Goal: Task Accomplishment & Management: Complete application form

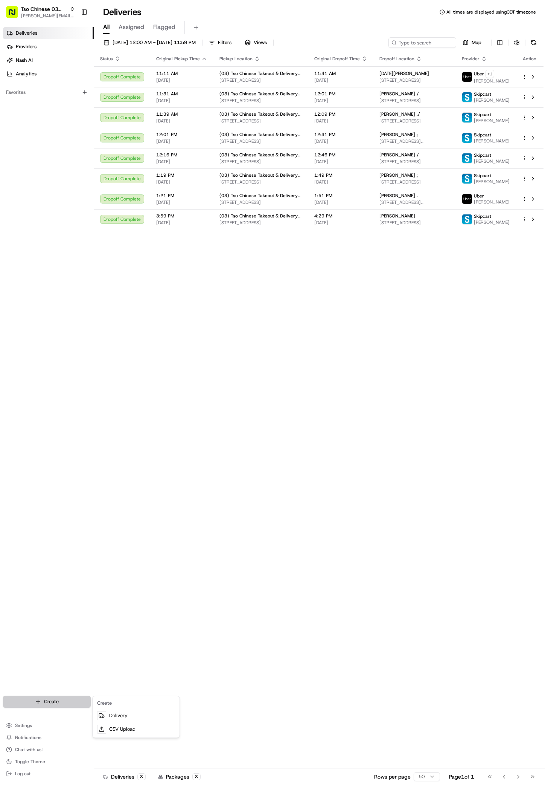
click at [54, 697] on html "Tso Chinese 03 TsoCo antonia@tsochinese.com Toggle Sidebar Deliveries Providers…" at bounding box center [272, 392] width 545 height 785
click at [116, 715] on link "Delivery" at bounding box center [136, 715] width 84 height 14
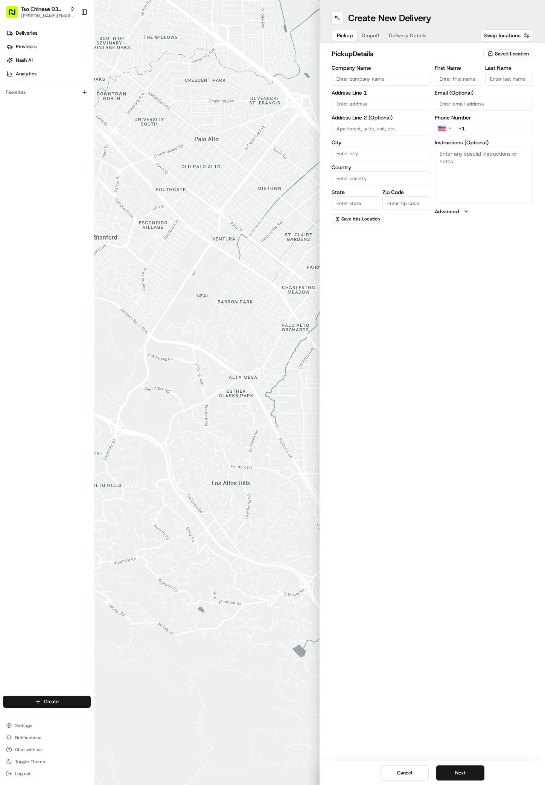
click at [496, 54] on span "Saved Location" at bounding box center [512, 53] width 34 height 7
click at [515, 89] on span "(03) Tso Chinese Takeout & Delivery TsoCo (03)" at bounding box center [495, 86] width 93 height 14
type input "(03) Tso Chinese Takeout & Delivery TsoCo"
type input "Ste F"
type input "Austin"
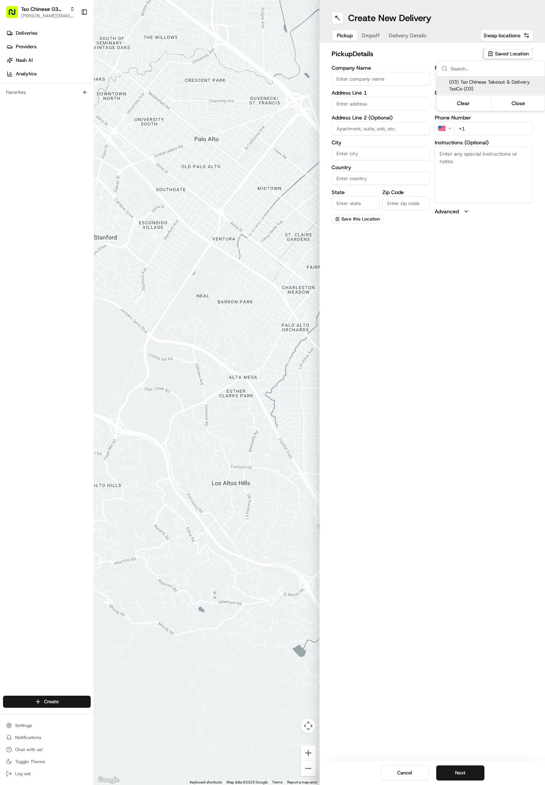
type input "US"
type input "TX"
type input "78704"
type input "Tso Chinese"
type input "TsoCo Manager"
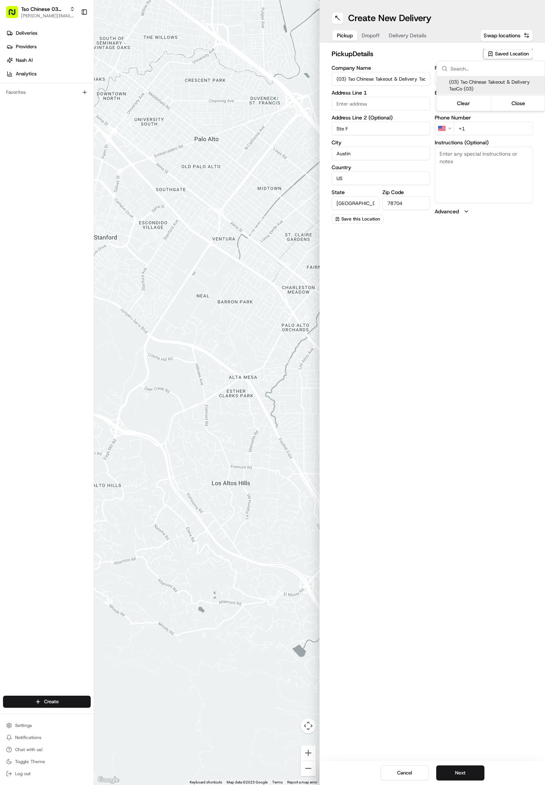
type input "tsocostore@tsochinese.com"
type input "+1 512 428 4445"
type textarea "Submit a picture displaying address & food as Proof of Delivery. Envía una foto…"
type input "2407 S Congress Ave"
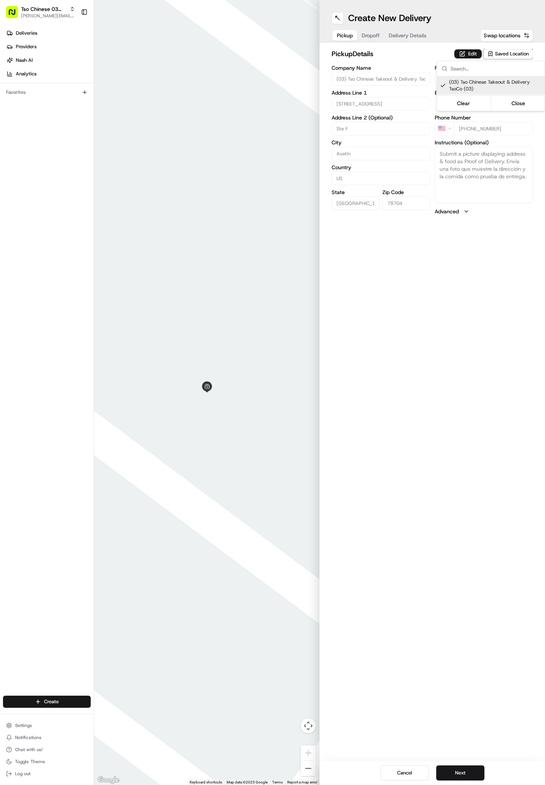
click at [469, 770] on html "Tso Chinese 03 TsoCo antonia@tsochinese.com Toggle Sidebar Deliveries Providers…" at bounding box center [272, 392] width 545 height 785
click at [472, 771] on button "Next" at bounding box center [461, 772] width 48 height 15
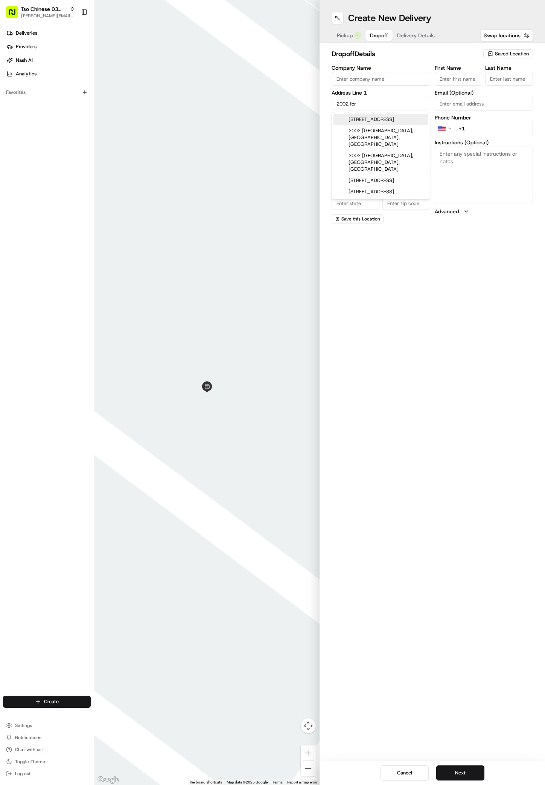
click at [370, 116] on div "2002 Ford Street, Austin, TX" at bounding box center [381, 119] width 95 height 11
type input "[STREET_ADDRESS]"
type input "Austin"
type input "United States"
type input "TX"
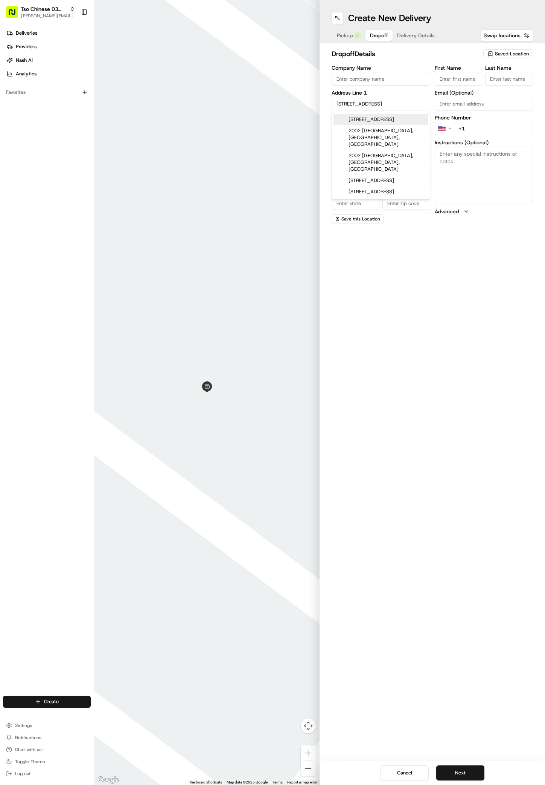
type input "78704"
type input "2002 Ford Street"
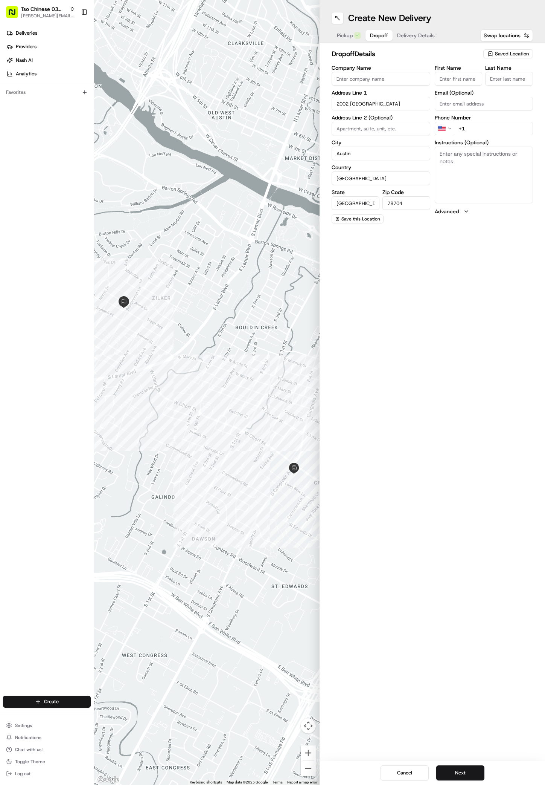
paste input "Allison Walker"
type input "Allison Walker"
type input "'"
type input "+1 512 695 3131"
click at [450, 770] on button "Next" at bounding box center [461, 772] width 48 height 15
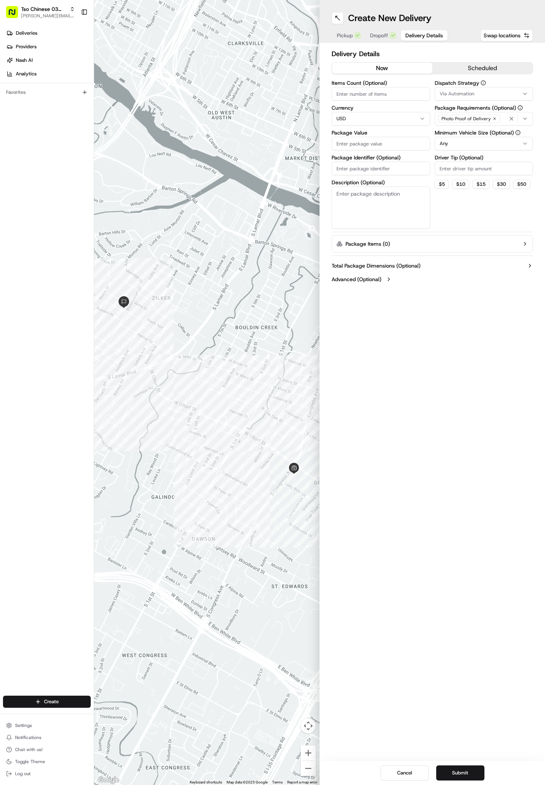
click at [445, 92] on span "Via Automation" at bounding box center [457, 93] width 35 height 7
click at [448, 133] on span "TsoCo Strategy" at bounding box center [493, 134] width 93 height 7
click at [447, 254] on html "Tso Chinese 03 TsoCo antonia@tsochinese.com Toggle Sidebar Deliveries Providers…" at bounding box center [272, 392] width 545 height 785
click at [459, 167] on input "Driver Tip (Optional)" at bounding box center [484, 169] width 99 height 14
type input "2"
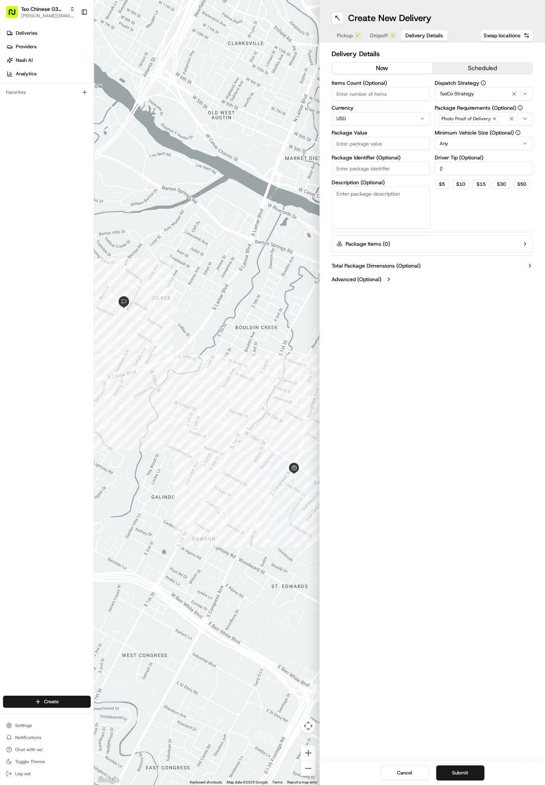
click at [395, 145] on input "Package Value" at bounding box center [381, 144] width 99 height 14
type input "69.77"
click at [379, 173] on input "Package Identifier (Optional)" at bounding box center [381, 169] width 99 height 14
paste input "KIDJPXP"
type input "KIDJPXP"
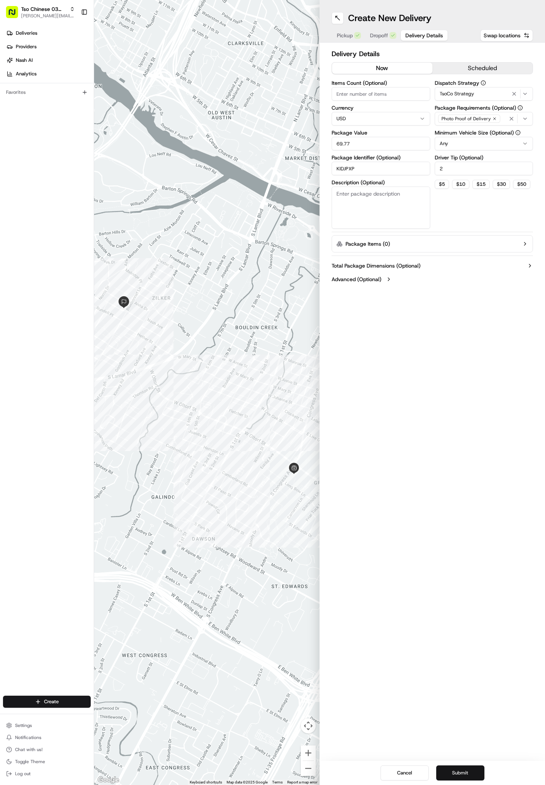
click at [446, 766] on button "Submit" at bounding box center [461, 772] width 48 height 15
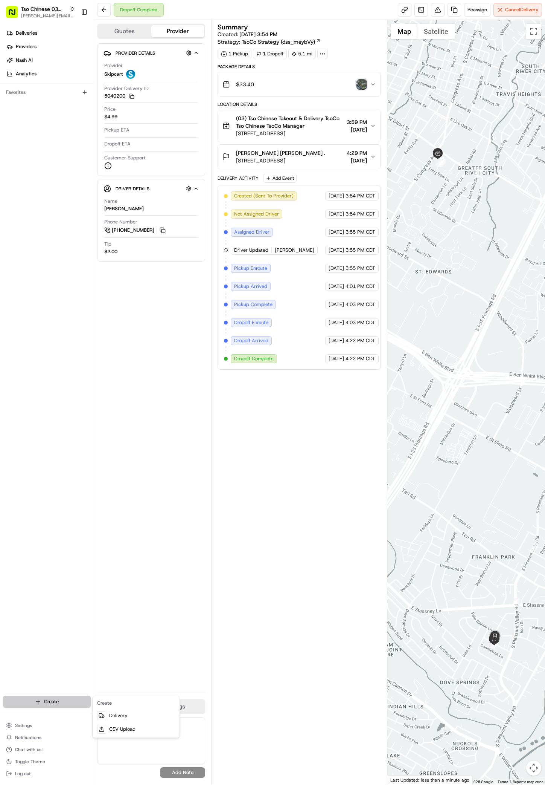
click at [51, 702] on html "Tso Chinese 03 TsoCo antonia@tsochinese.com Toggle Sidebar Deliveries Providers…" at bounding box center [272, 392] width 545 height 785
click at [114, 713] on link "Delivery" at bounding box center [136, 715] width 84 height 14
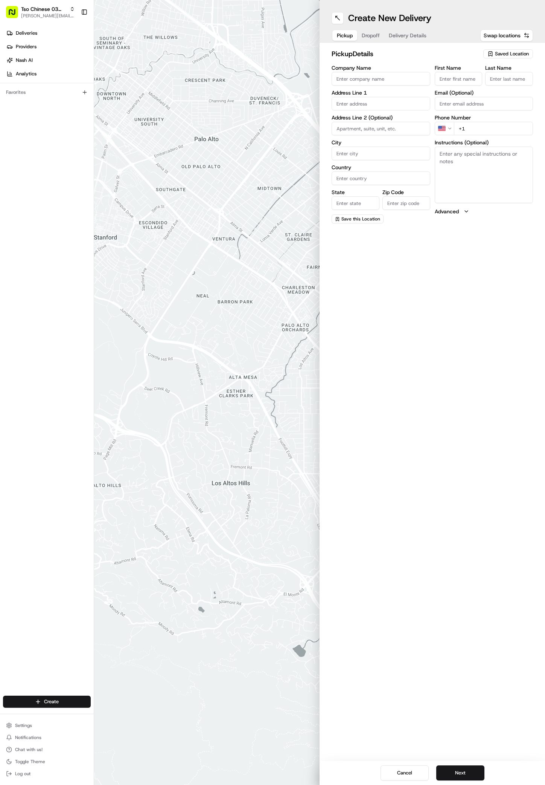
click at [501, 56] on span "Saved Location" at bounding box center [512, 53] width 34 height 7
click at [512, 84] on span "(03) Tso Chinese Takeout & Delivery TsoCo (03)" at bounding box center [495, 86] width 93 height 14
type input "(03) Tso Chinese Takeout & Delivery TsoCo"
type input "Ste F"
type input "Austin"
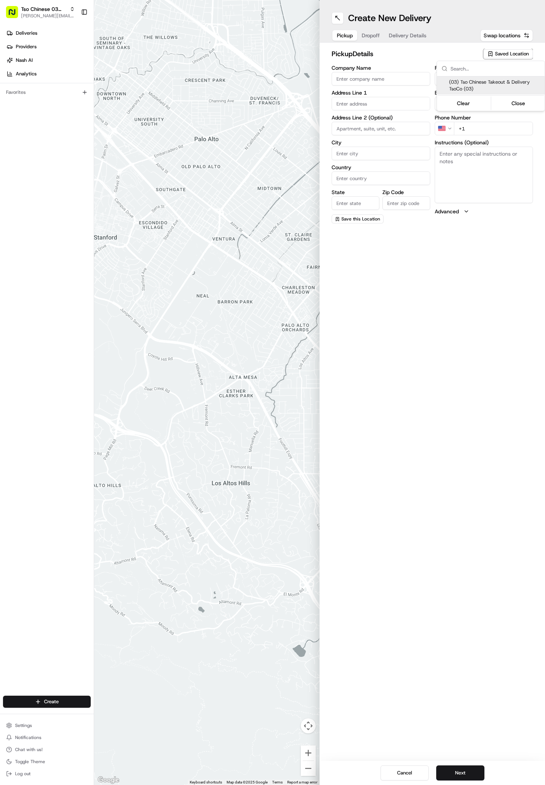
type input "US"
type input "[GEOGRAPHIC_DATA]"
type input "78704"
type input "Tso Chinese"
type input "TsoCo Manager"
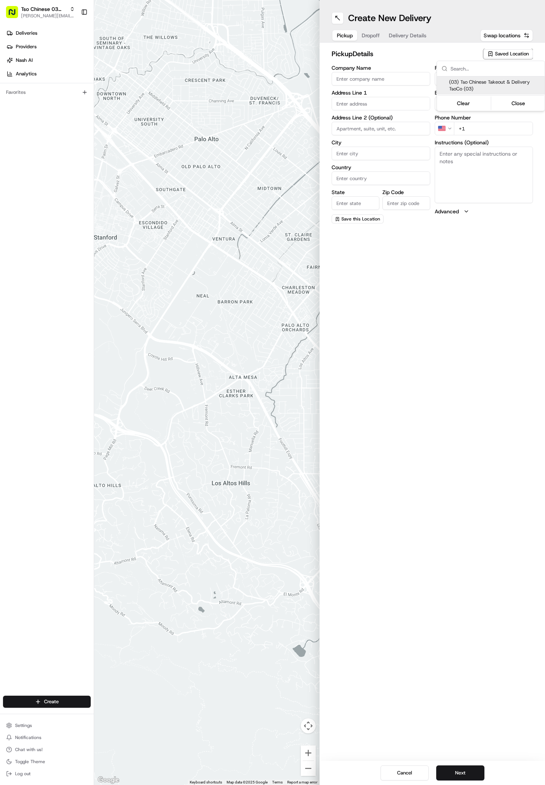
type input "[EMAIL_ADDRESS][DOMAIN_NAME]"
type input "[PHONE_NUMBER]"
type textarea "Submit a picture displaying address & food as Proof of Delivery. Envía una foto…"
type input "[STREET_ADDRESS]"
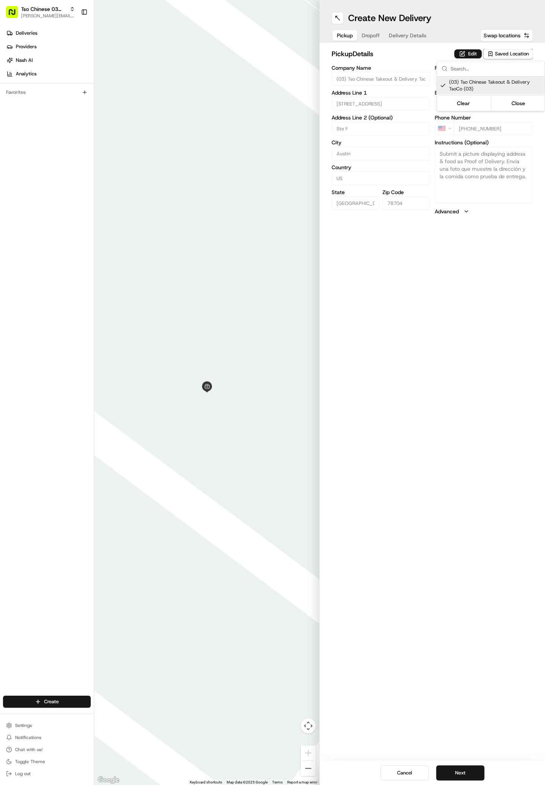
click at [489, 762] on html "Tso Chinese 03 TsoCo [PERSON_NAME][EMAIL_ADDRESS][DOMAIN_NAME] Toggle Sidebar D…" at bounding box center [272, 392] width 545 height 785
click at [443, 762] on div "Cancel Next" at bounding box center [433, 772] width 226 height 24
click at [446, 771] on button "Next" at bounding box center [461, 772] width 48 height 15
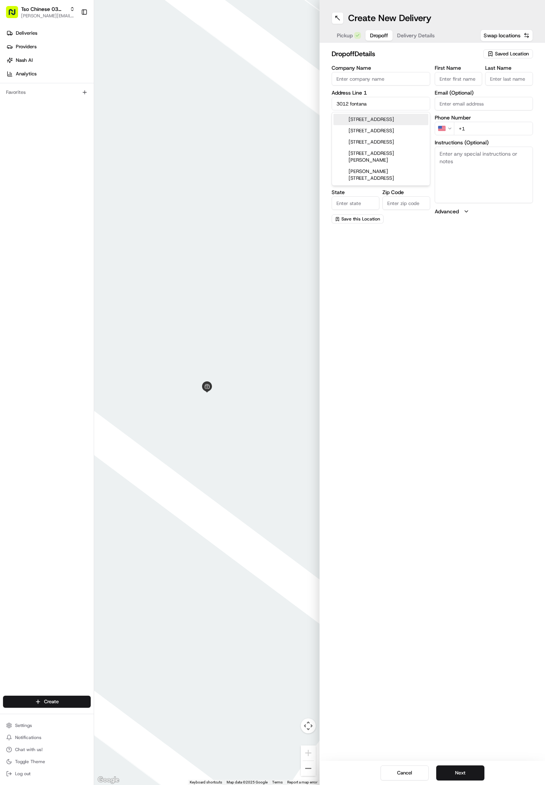
click at [403, 119] on div "3012 Fontana Drive, Austin, TX" at bounding box center [381, 119] width 95 height 11
type input "[STREET_ADDRESS]"
type input "Austin"
type input "[GEOGRAPHIC_DATA]"
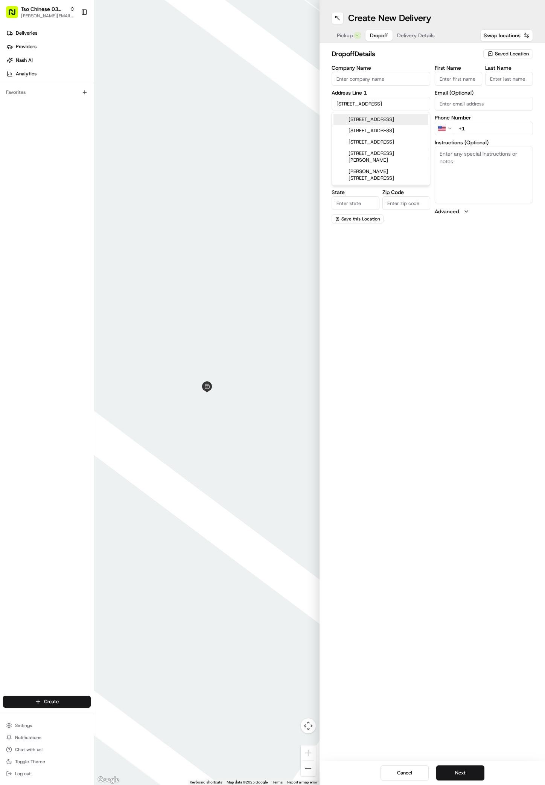
type input "78704"
type input "3012 Fontana Drive"
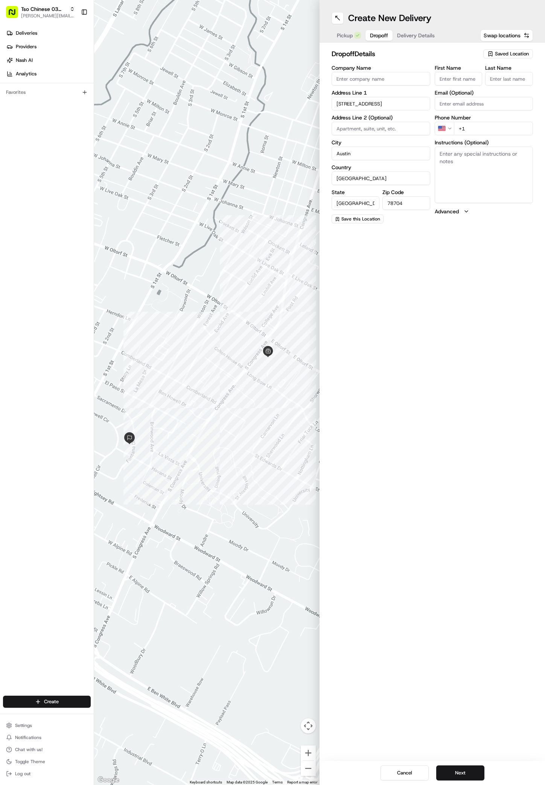
paste input "Harley Nussman"
type input "Harley Nussman"
type input "/"
type input "+1 469 396 8382"
click at [451, 777] on button "Next" at bounding box center [461, 772] width 48 height 15
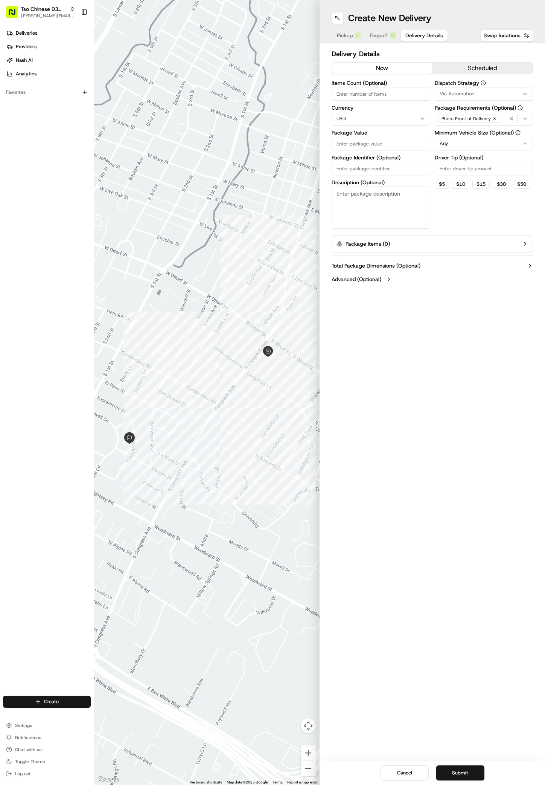
click at [449, 90] on span "Via Automation" at bounding box center [457, 93] width 35 height 7
click at [465, 137] on span "TsoCo Strategy" at bounding box center [493, 134] width 93 height 7
click at [518, 265] on html "Tso Chinese 03 TsoCo [PERSON_NAME][EMAIL_ADDRESS][DOMAIN_NAME] Toggle Sidebar D…" at bounding box center [272, 392] width 545 height 785
click at [466, 168] on input "Driver Tip (Optional)" at bounding box center [484, 169] width 99 height 14
type input "2"
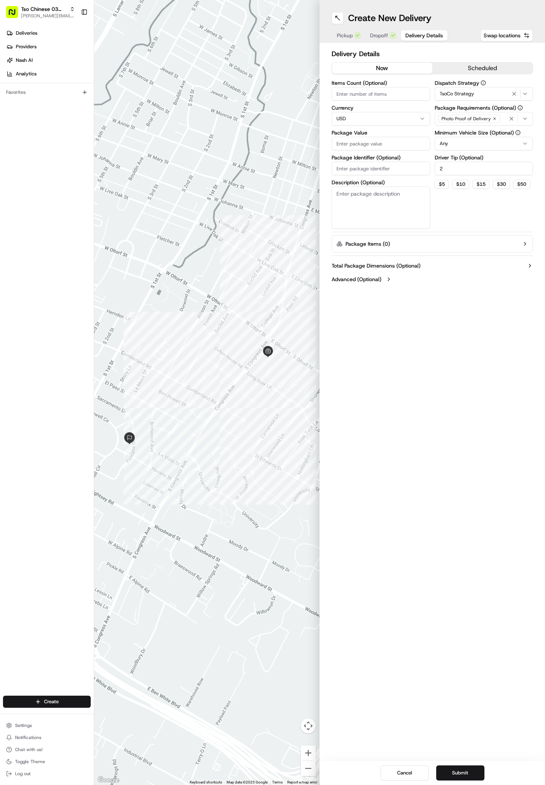
click at [386, 145] on input "Package Value" at bounding box center [381, 144] width 99 height 14
type input "75.5"
click at [367, 173] on input "Package Identifier (Optional)" at bounding box center [381, 169] width 99 height 14
paste input "7HNYMPQ"
type input "7HNYMPQ"
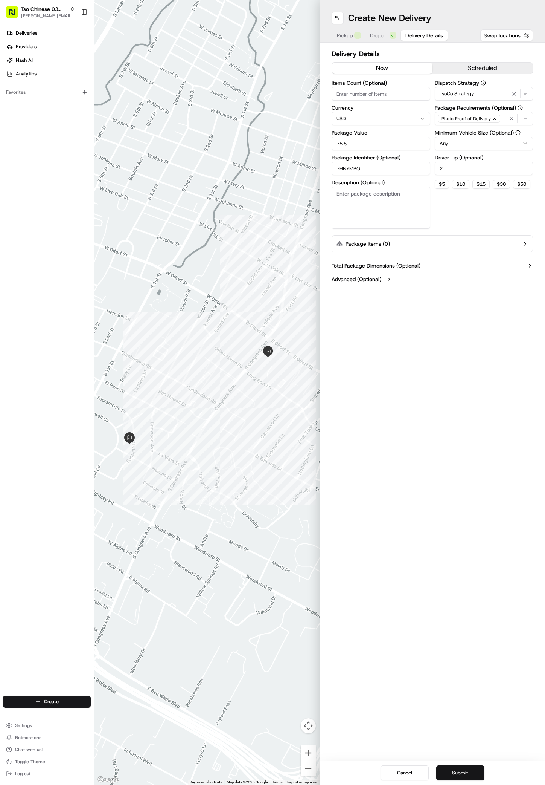
click at [468, 770] on button "Submit" at bounding box center [461, 772] width 48 height 15
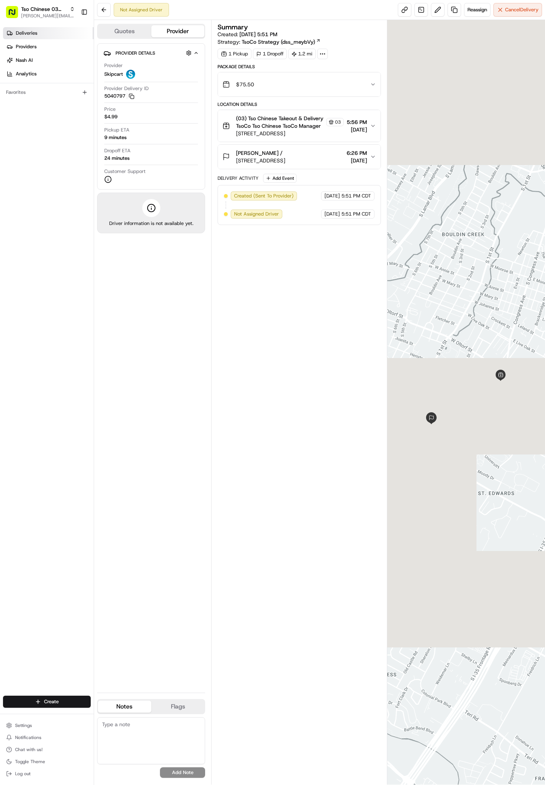
click at [36, 38] on link "Deliveries" at bounding box center [48, 33] width 91 height 12
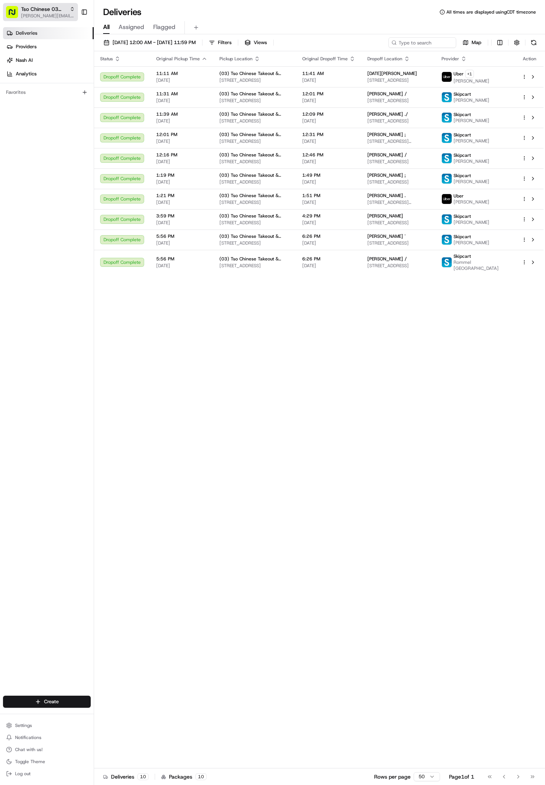
click at [41, 17] on span "[PERSON_NAME][EMAIL_ADDRESS][DOMAIN_NAME]" at bounding box center [48, 16] width 54 height 6
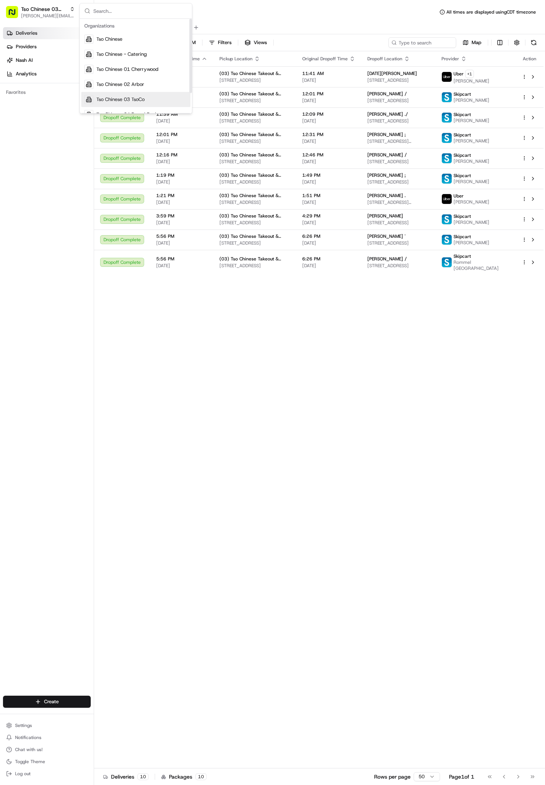
click at [131, 98] on span "Tso Chinese 03 TsoCo" at bounding box center [120, 99] width 48 height 7
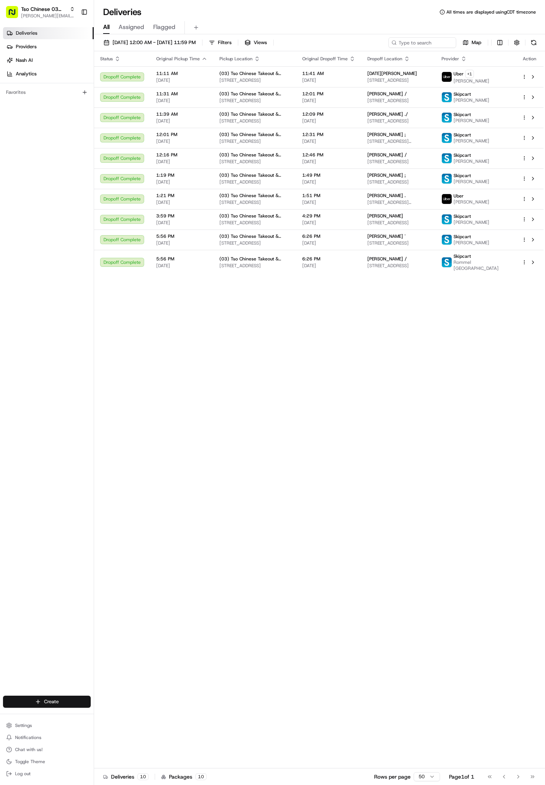
click at [40, 700] on html "Tso Chinese 03 TsoCo [PERSON_NAME][EMAIL_ADDRESS][DOMAIN_NAME] Toggle Sidebar D…" at bounding box center [272, 392] width 545 height 785
click at [115, 712] on link "Delivery" at bounding box center [136, 715] width 84 height 14
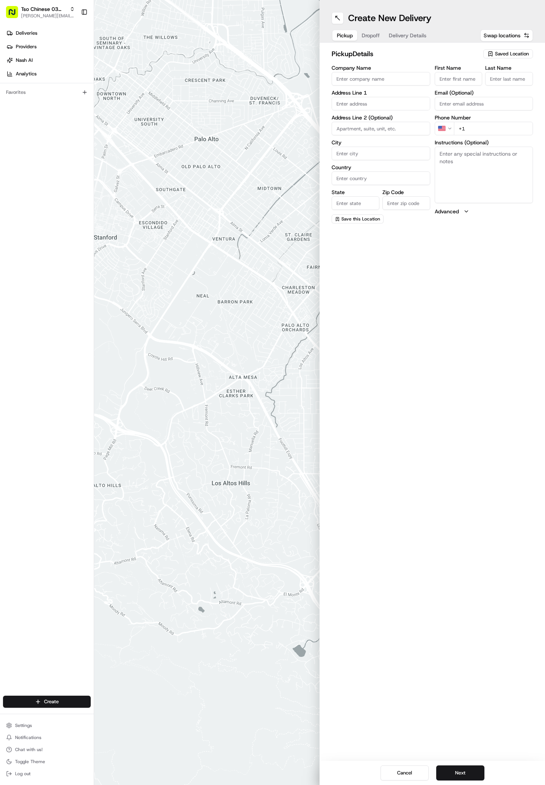
click at [487, 53] on div "Saved Location" at bounding box center [509, 53] width 50 height 9
click at [508, 84] on span "(03) Tso Chinese Takeout & Delivery TsoCo (03)" at bounding box center [495, 86] width 93 height 14
type input "(03) Tso Chinese Takeout & Delivery TsoCo"
type input "Ste F"
type input "Austin"
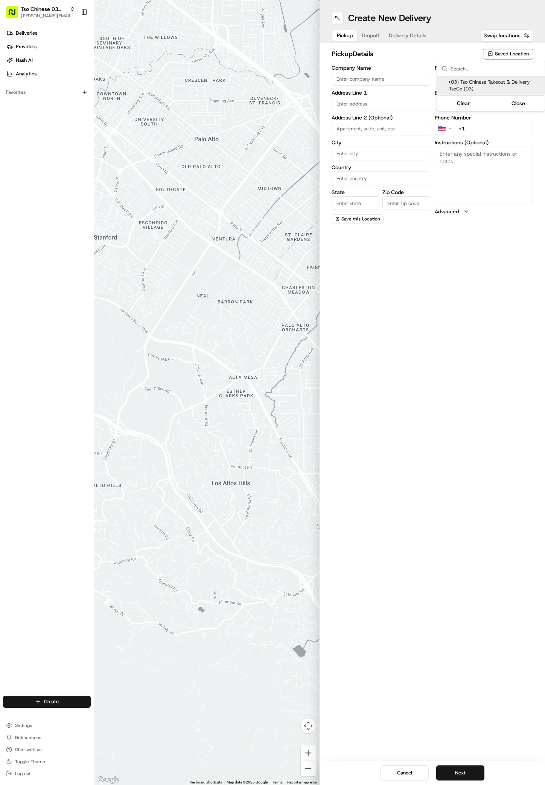
type input "US"
type input "TX"
type input "78704"
type input "Tso Chinese"
type input "TsoCo Manager"
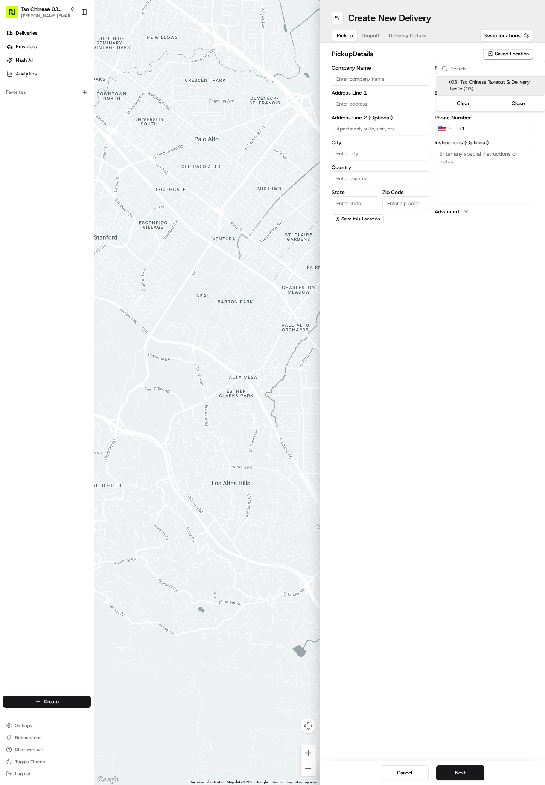
type input "tsocostore@tsochinese.com"
type input "+1 512 428 4445"
type textarea "Submit a picture displaying address & food as Proof of Delivery. Envía una foto…"
type input "2407 S Congress Ave"
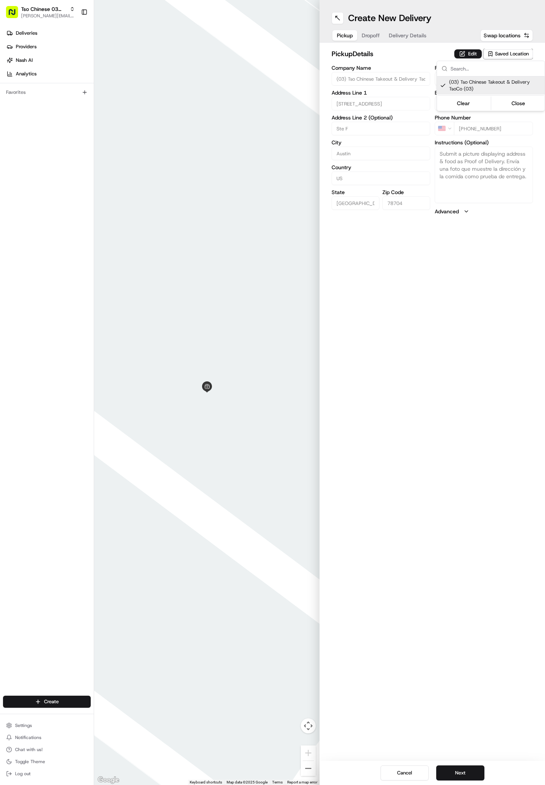
click at [462, 765] on html "Tso Chinese 03 TsoCo antonia@tsochinese.com Toggle Sidebar Deliveries Providers…" at bounding box center [272, 392] width 545 height 785
click at [462, 770] on button "Next" at bounding box center [461, 772] width 48 height 15
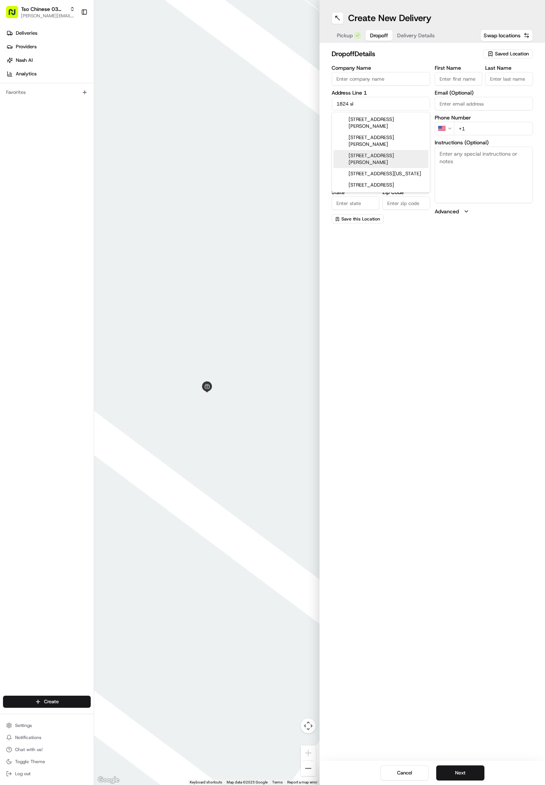
click at [385, 158] on div "1824 West Slaughter Lane, Austin, TX" at bounding box center [381, 159] width 95 height 18
type input "1824 W Slaughter Ln, Austin, TX 78748, USA"
type input "Austin"
type input "United States"
type input "TX"
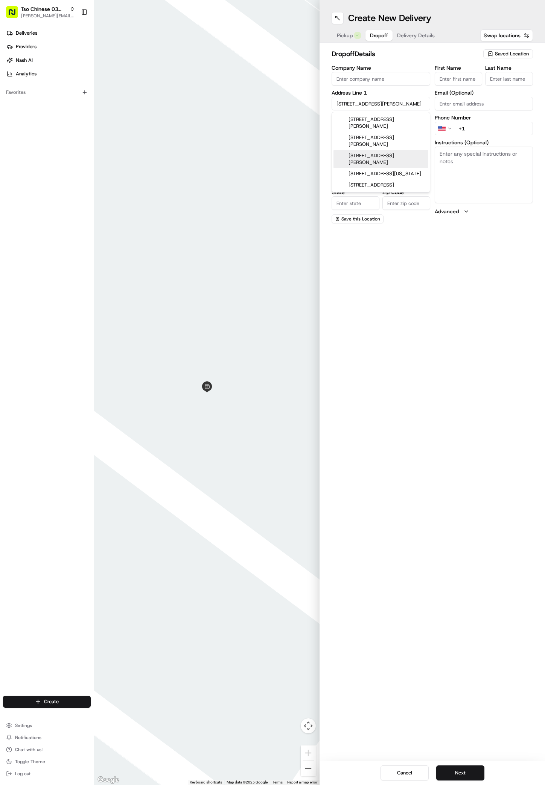
type input "78748"
type input "1824 West Slaughter Lane"
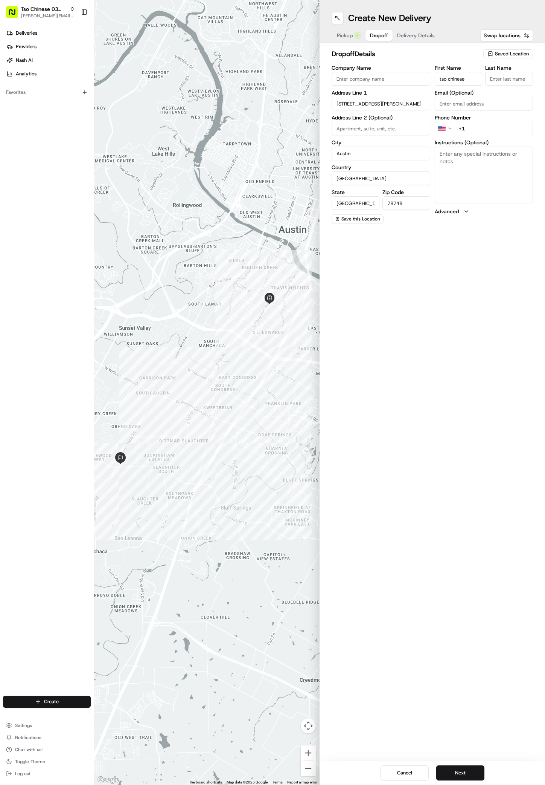
type input "tso chinese"
type input "."
type input "+1 512 222 3135"
click at [455, 198] on textarea "Instructions (Optional)" at bounding box center [484, 175] width 99 height 56
type textarea "ste 100"
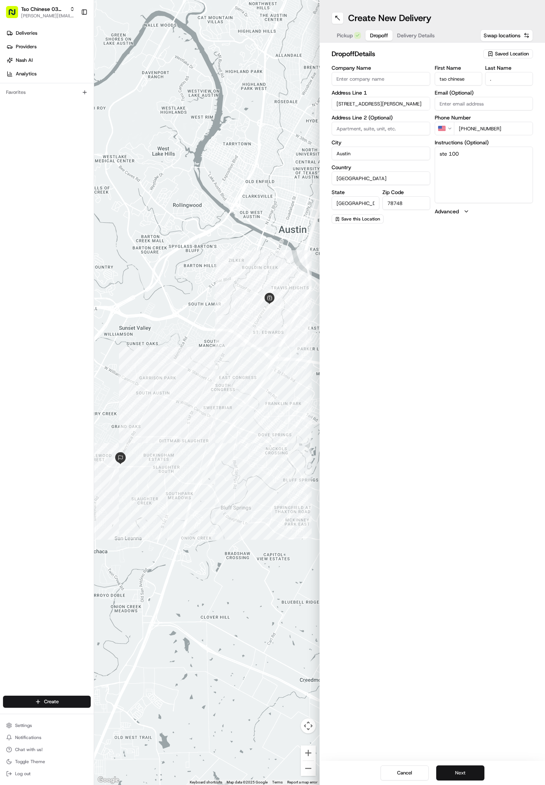
click at [452, 772] on button "Next" at bounding box center [461, 772] width 48 height 15
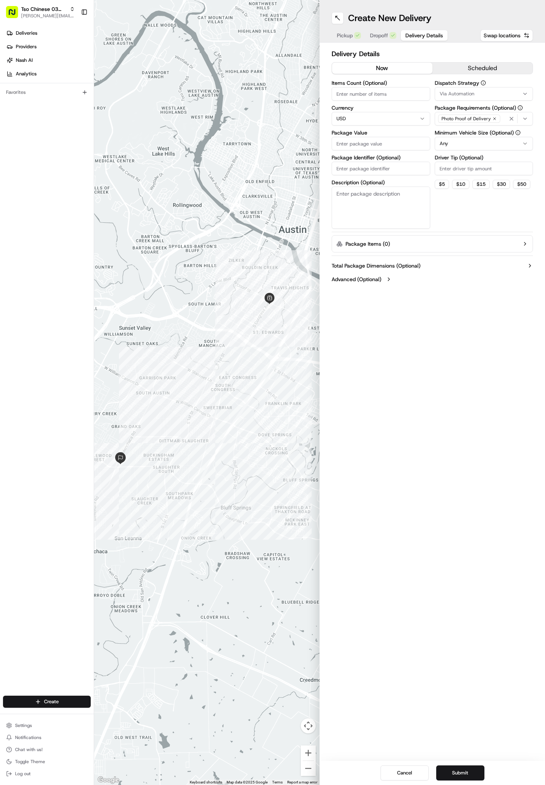
click at [460, 88] on button "Via Automation" at bounding box center [484, 94] width 99 height 14
click at [463, 136] on span "TsoCo Strategy" at bounding box center [493, 134] width 93 height 7
click at [470, 204] on html "Tso Chinese 03 TsoCo antonia@tsochinese.com Toggle Sidebar Deliveries Providers…" at bounding box center [272, 392] width 545 height 785
click at [463, 168] on input "Driver Tip (Optional)" at bounding box center [484, 169] width 99 height 14
type input "2"
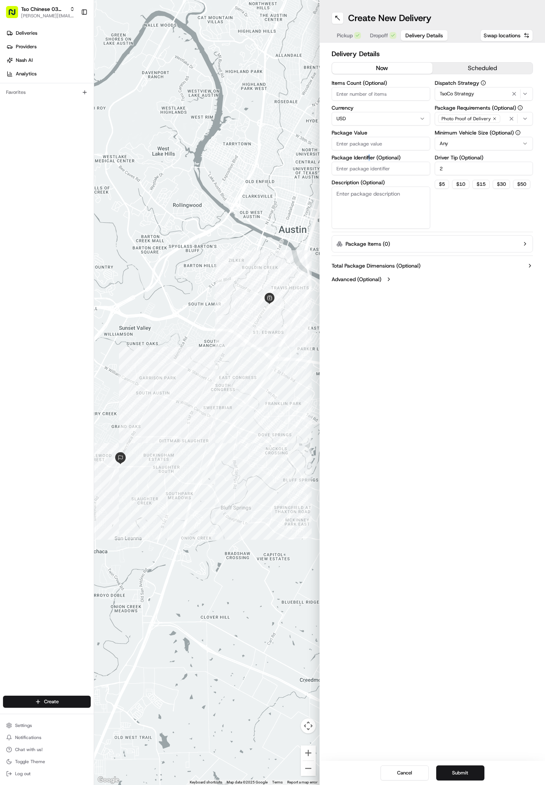
click at [369, 156] on label "Package Identifier (Optional)" at bounding box center [381, 157] width 99 height 5
click at [369, 162] on input "Package Identifier (Optional)" at bounding box center [381, 169] width 99 height 14
click at [369, 148] on input "Package Value" at bounding box center [381, 144] width 99 height 14
type input "30"
click at [383, 169] on input "Package Identifier (Optional)" at bounding box center [381, 169] width 99 height 14
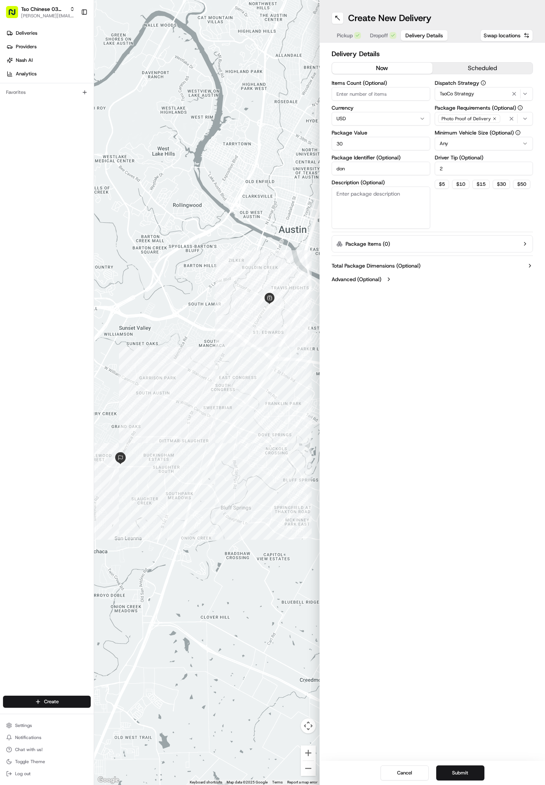
drag, startPoint x: 383, startPoint y: 169, endPoint x: 391, endPoint y: 165, distance: 9.6
click at [391, 165] on input "don" at bounding box center [381, 169] width 99 height 14
click at [389, 171] on input "don" at bounding box center [381, 169] width 99 height 14
type input "d"
click at [381, 32] on span "Dropoff" at bounding box center [379, 36] width 18 height 8
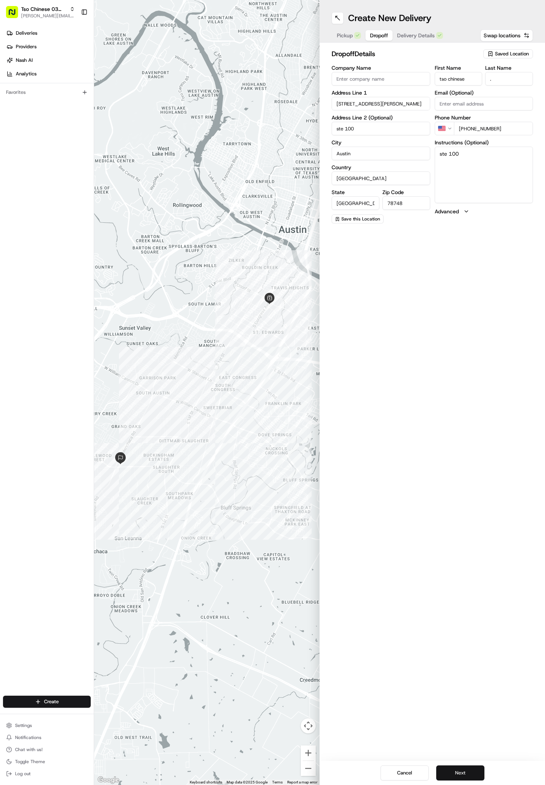
type input "ste 100"
click at [475, 771] on button "Next" at bounding box center [461, 772] width 48 height 15
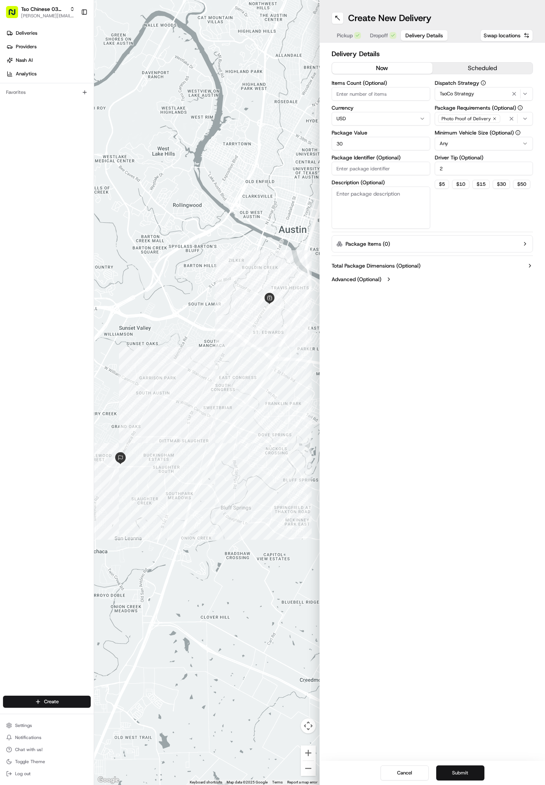
click at [475, 771] on button "Submit" at bounding box center [461, 772] width 48 height 15
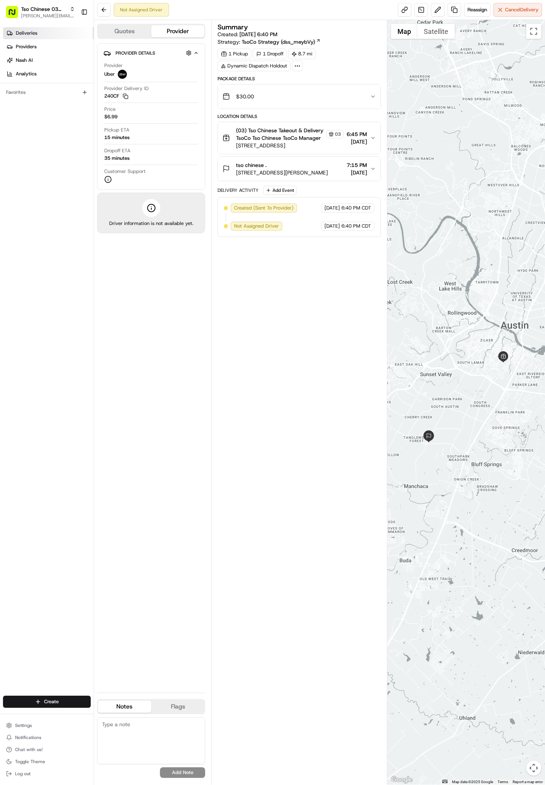
click at [41, 34] on link "Deliveries" at bounding box center [48, 33] width 91 height 12
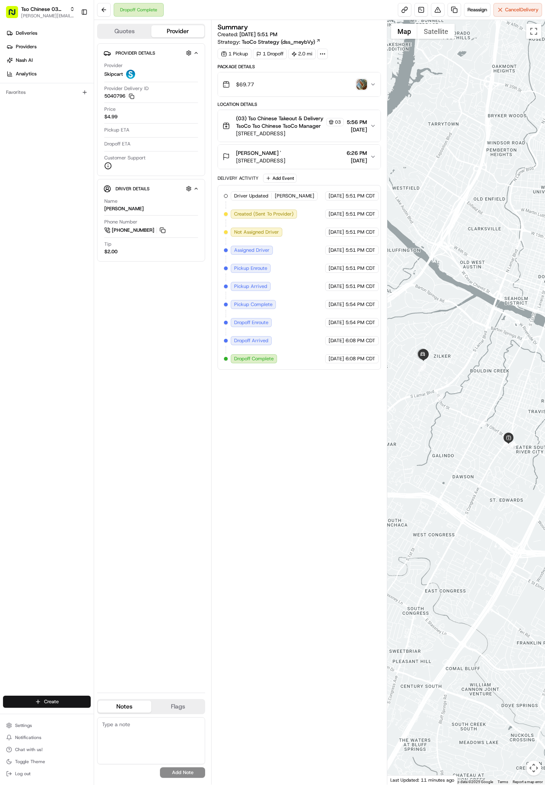
click at [53, 704] on html "Tso Chinese 03 TsoCo [PERSON_NAME][EMAIL_ADDRESS][DOMAIN_NAME] Toggle Sidebar D…" at bounding box center [272, 392] width 545 height 785
click at [113, 713] on link "Delivery" at bounding box center [136, 715] width 84 height 14
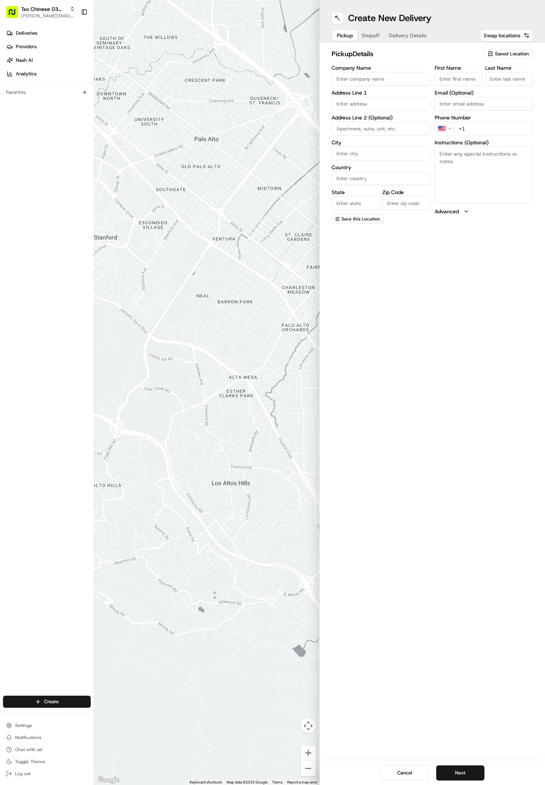
click at [496, 52] on span "Saved Location" at bounding box center [512, 53] width 34 height 7
click at [507, 80] on span "(03) Tso Chinese Takeout & Delivery TsoCo (03)" at bounding box center [495, 86] width 93 height 14
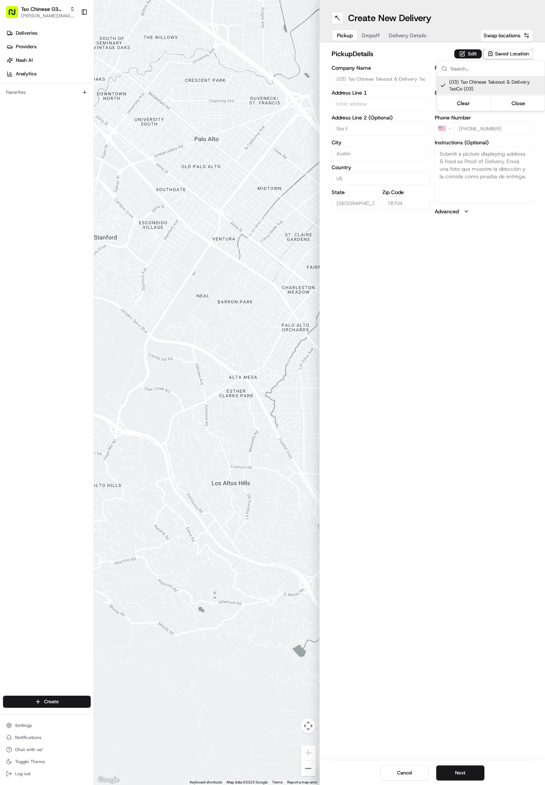
type input "(03) Tso Chinese Takeout & Delivery TsoCo"
type input "Ste F"
type input "Austin"
type input "US"
type input "[GEOGRAPHIC_DATA]"
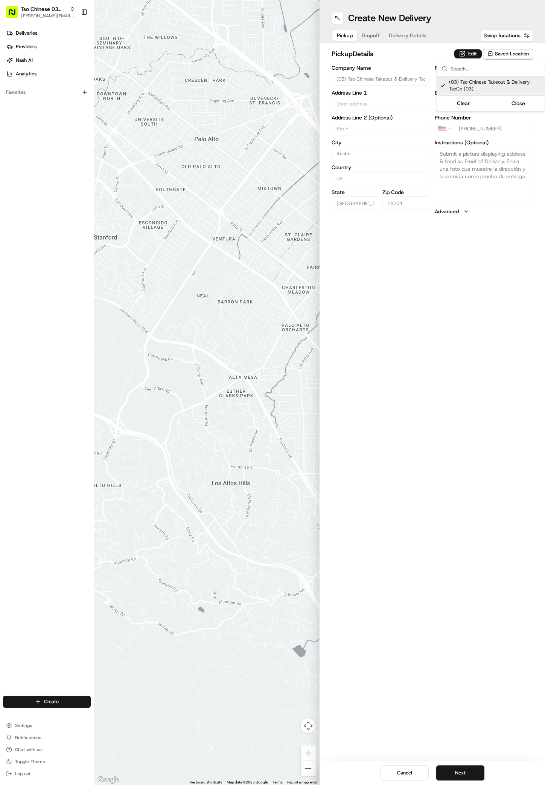
type input "78704"
type input "Tso Chinese"
type input "TsoCo Manager"
type input "[EMAIL_ADDRESS][DOMAIN_NAME]"
type input "[PHONE_NUMBER]"
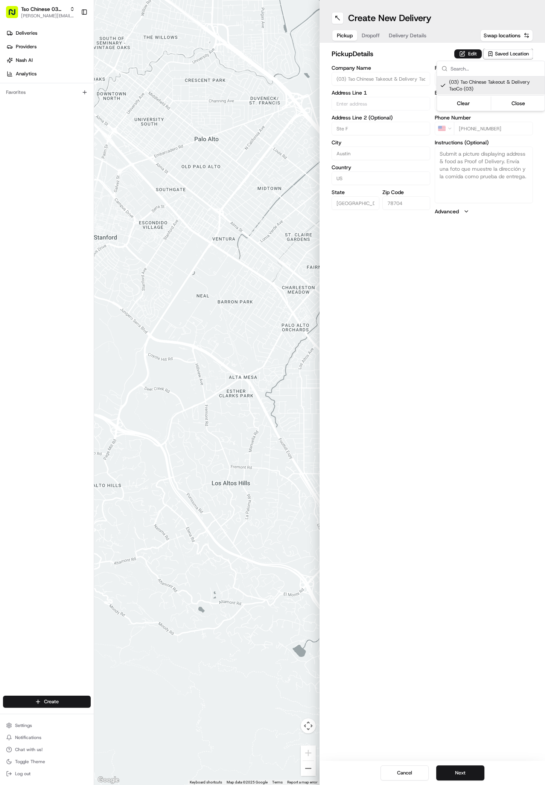
type textarea "Submit a picture displaying address & food as Proof of Delivery. Envía una foto…"
type input "[STREET_ADDRESS]"
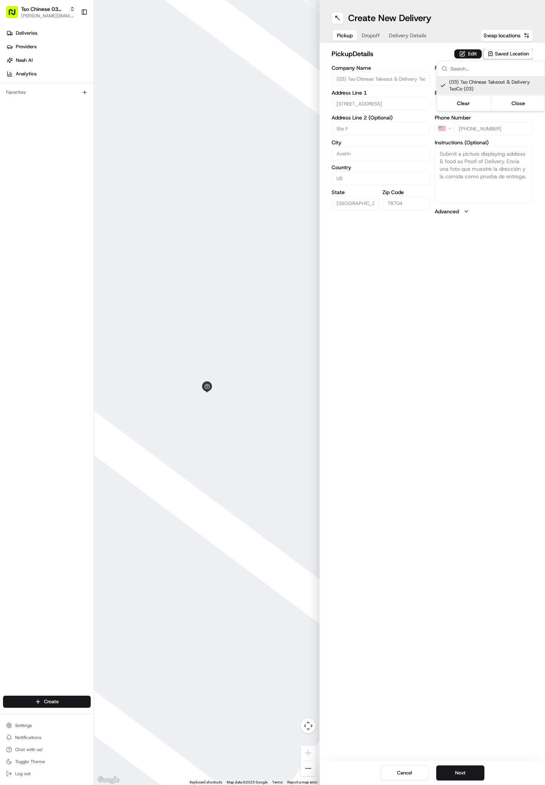
click at [435, 780] on html "Tso Chinese 03 TsoCo [PERSON_NAME][EMAIL_ADDRESS][DOMAIN_NAME] Toggle Sidebar D…" at bounding box center [272, 392] width 545 height 785
click at [446, 778] on button "Next" at bounding box center [461, 772] width 48 height 15
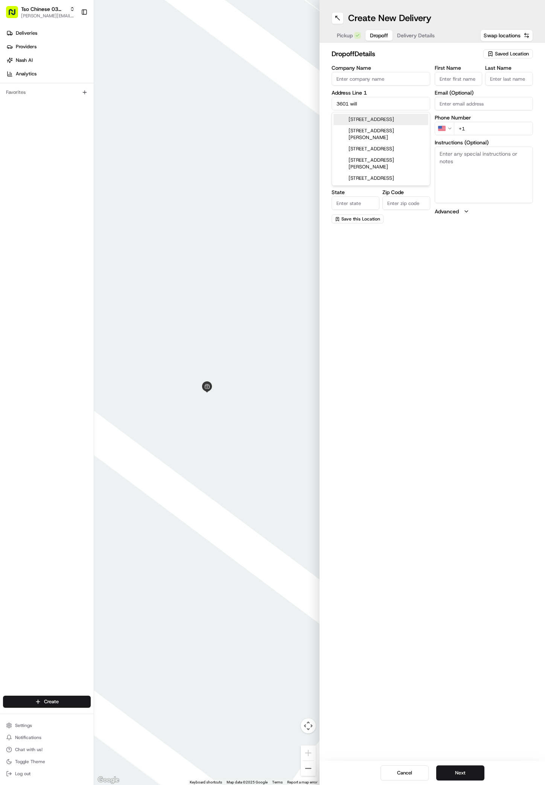
click at [389, 119] on div "3601 Willow Springs Road, Austin, TX" at bounding box center [381, 119] width 95 height 11
type input "[STREET_ADDRESS]"
type input "Austin"
type input "[GEOGRAPHIC_DATA]"
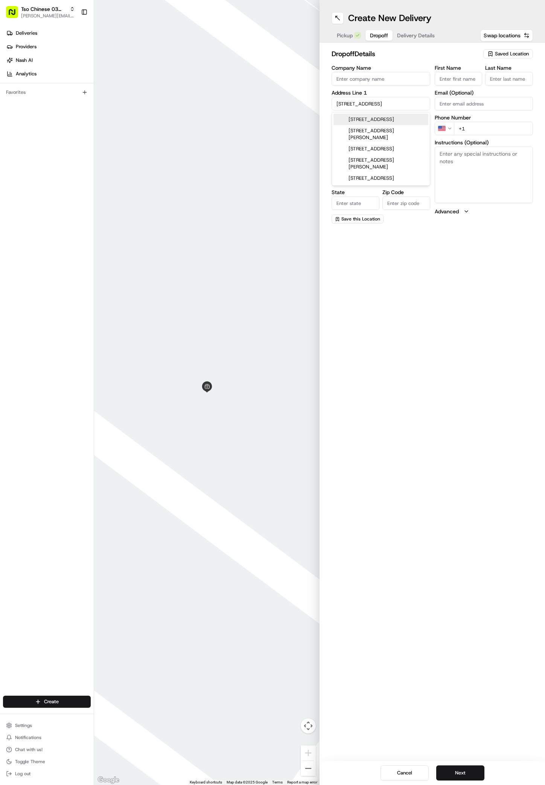
type input "78704"
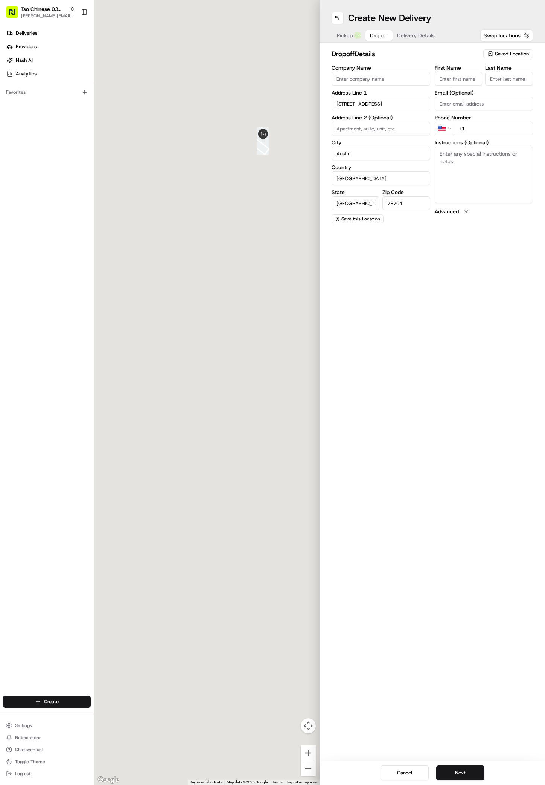
type input "3601 Willow Springs Road"
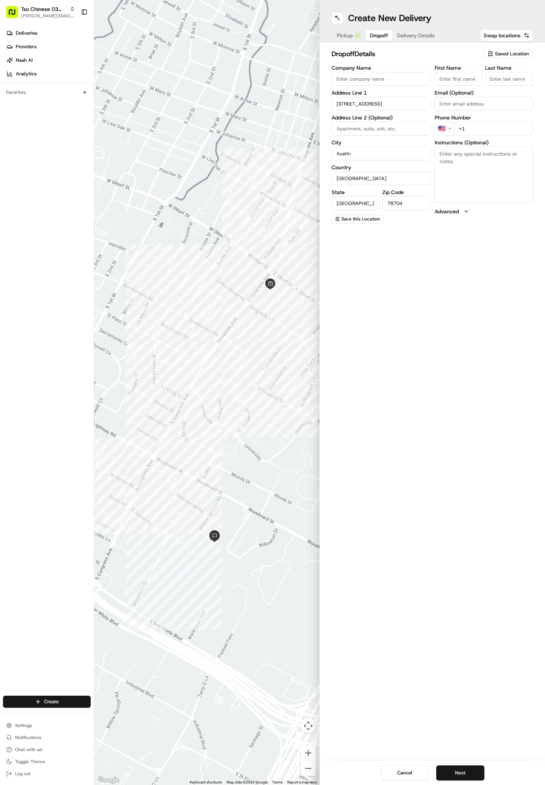
paste input "Lindsey Shapiro"
click at [475, 73] on input "Lindsey Shapiro" at bounding box center [459, 79] width 48 height 14
type input "Lindsey Shapiro"
type input "."
type input "+1 203 383 9705"
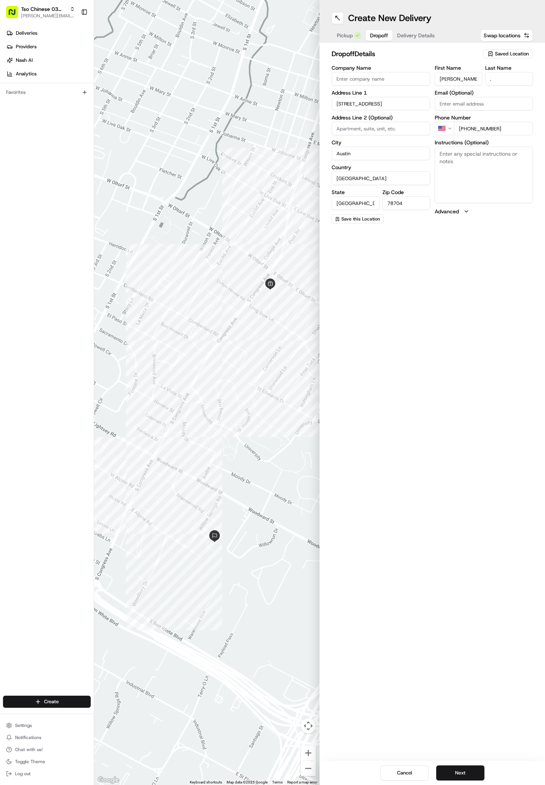
click at [475, 174] on textarea "Instructions (Optional)" at bounding box center [484, 175] width 99 height 56
paste textarea "Woodwillow Townhomes"
paste textarea "When entering the complex, please turn right toward the leasing office. Unit 13…"
type textarea "Woodwillow Townhomes 130 When entering the complex, please turn right toward th…"
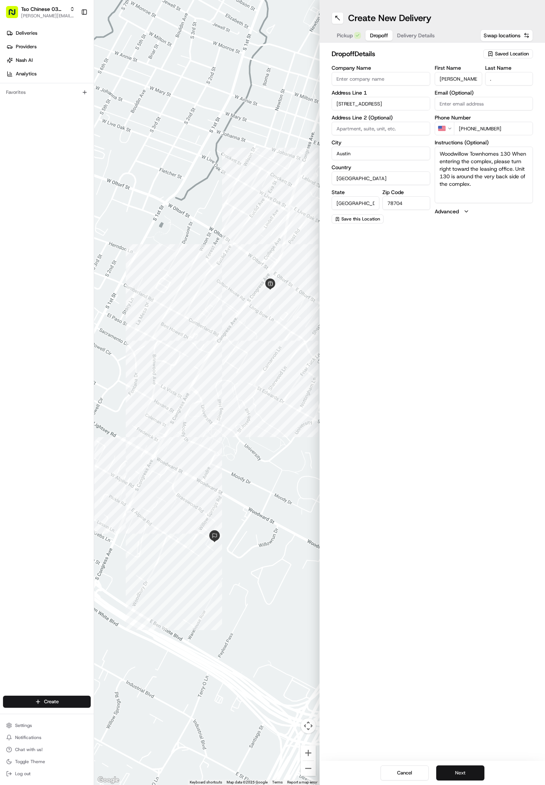
click at [464, 772] on button "Next" at bounding box center [461, 772] width 48 height 15
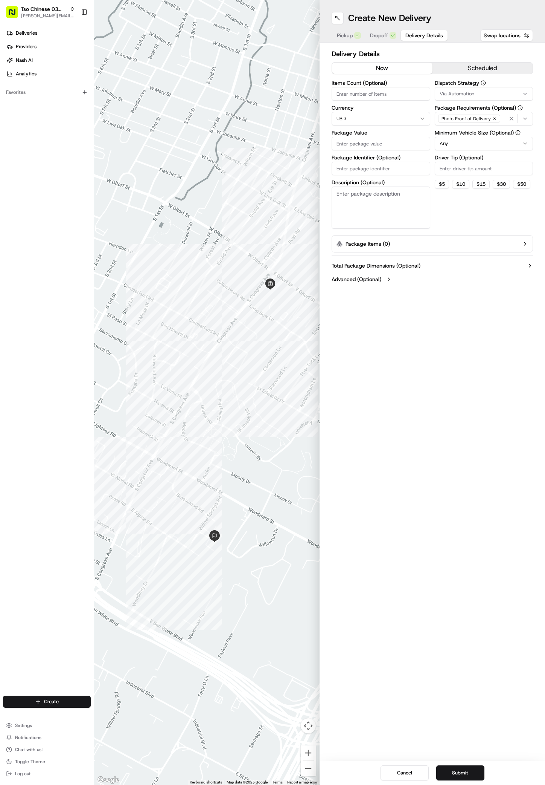
click at [457, 86] on div "Dispatch Strategy Via Automation" at bounding box center [484, 90] width 99 height 20
click at [458, 92] on span "Via Automation" at bounding box center [457, 93] width 35 height 7
click at [459, 137] on span "TsoCo Strategy" at bounding box center [493, 134] width 93 height 7
click at [449, 258] on html "Tso Chinese 03 TsoCo [PERSON_NAME][EMAIL_ADDRESS][DOMAIN_NAME] Toggle Sidebar D…" at bounding box center [272, 392] width 545 height 785
click at [469, 165] on input "Driver Tip (Optional)" at bounding box center [484, 169] width 99 height 14
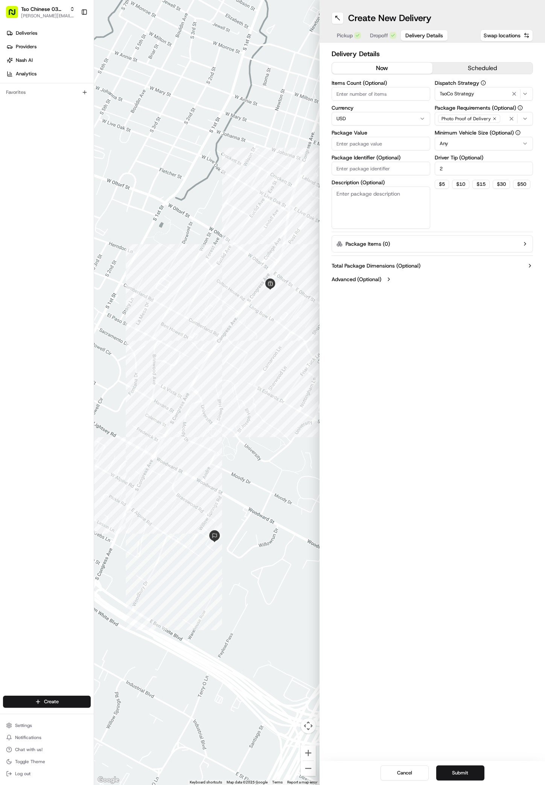
type input "2"
click at [382, 134] on label "Package Value" at bounding box center [381, 132] width 99 height 5
click at [382, 137] on input "Package Value" at bounding box center [381, 144] width 99 height 14
type input "44.27"
click at [395, 165] on input "Package Identifier (Optional)" at bounding box center [381, 169] width 99 height 14
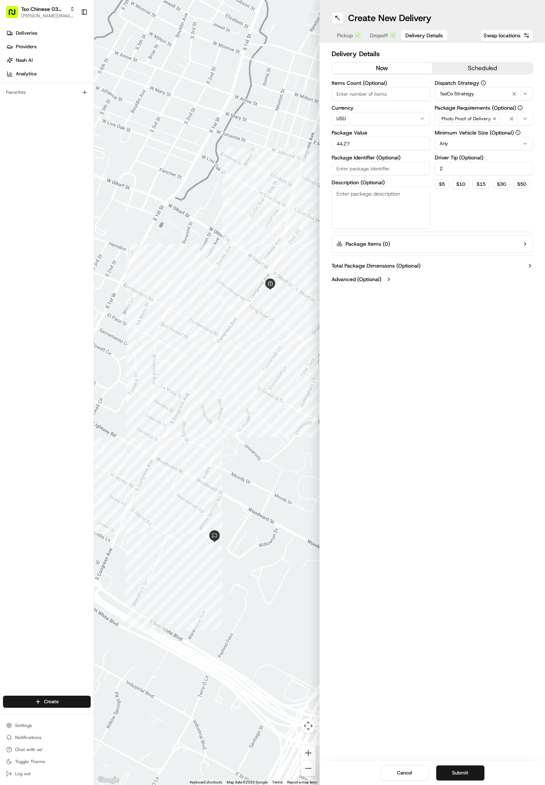
click at [395, 165] on input "Package Identifier (Optional)" at bounding box center [381, 169] width 99 height 14
paste input "LUGEOBB"
type input "LUGEOBB"
click at [476, 771] on button "Submit" at bounding box center [461, 772] width 48 height 15
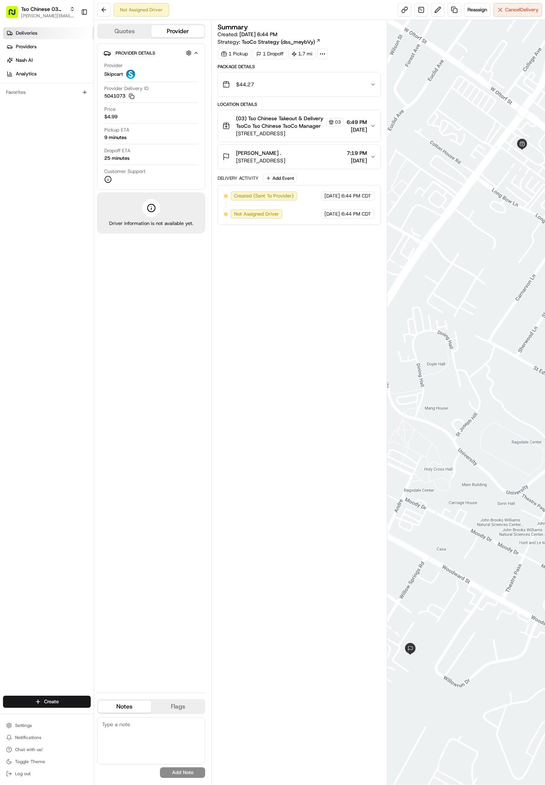
click at [38, 34] on link "Deliveries" at bounding box center [48, 33] width 91 height 12
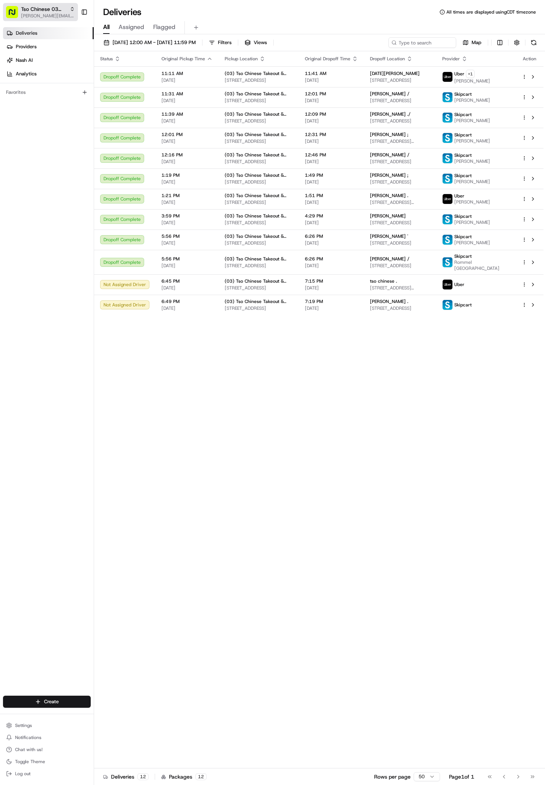
click at [58, 18] on span "[PERSON_NAME][EMAIL_ADDRESS][DOMAIN_NAME]" at bounding box center [48, 16] width 54 height 6
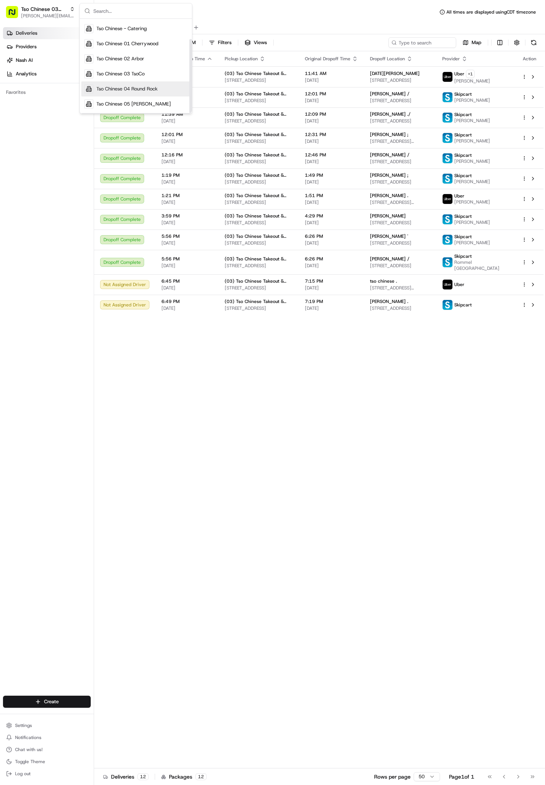
scroll to position [26, 0]
click at [131, 85] on div "Tso Chinese 04 Round Rock" at bounding box center [135, 88] width 109 height 15
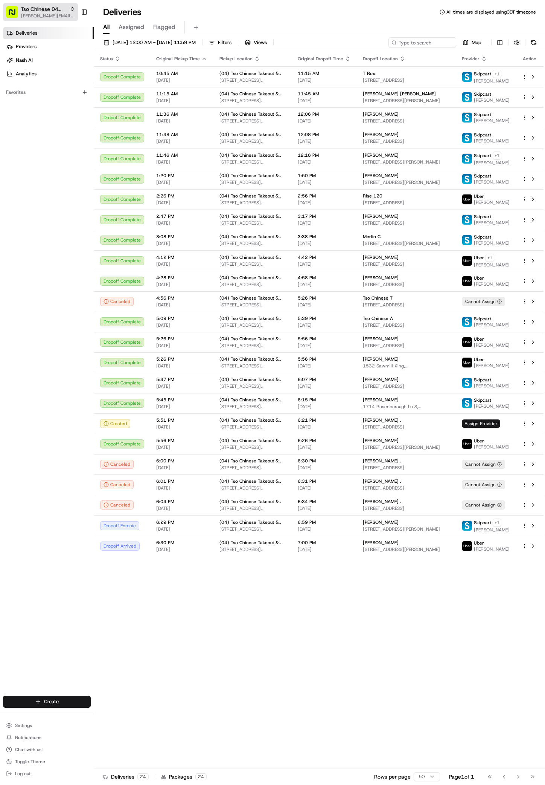
click at [51, 15] on span "[PERSON_NAME][EMAIL_ADDRESS][DOMAIN_NAME]" at bounding box center [48, 16] width 54 height 6
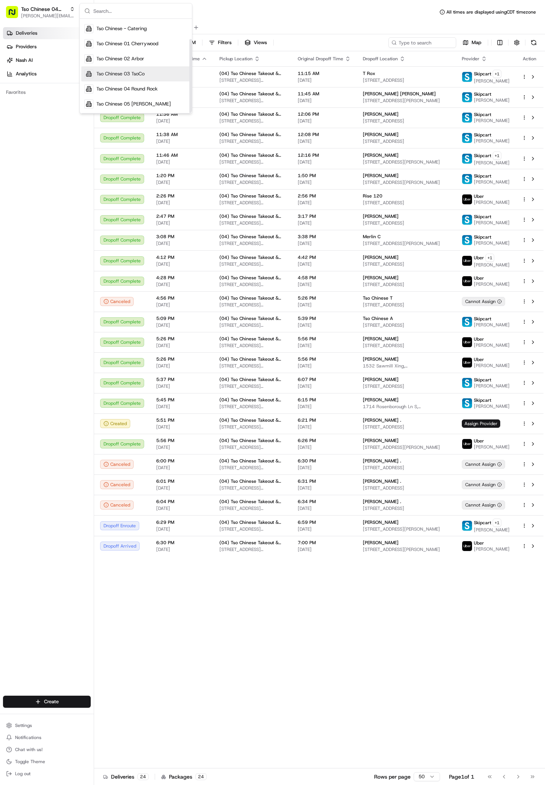
click at [148, 75] on div "Tso Chinese 03 TsoCo" at bounding box center [135, 73] width 109 height 15
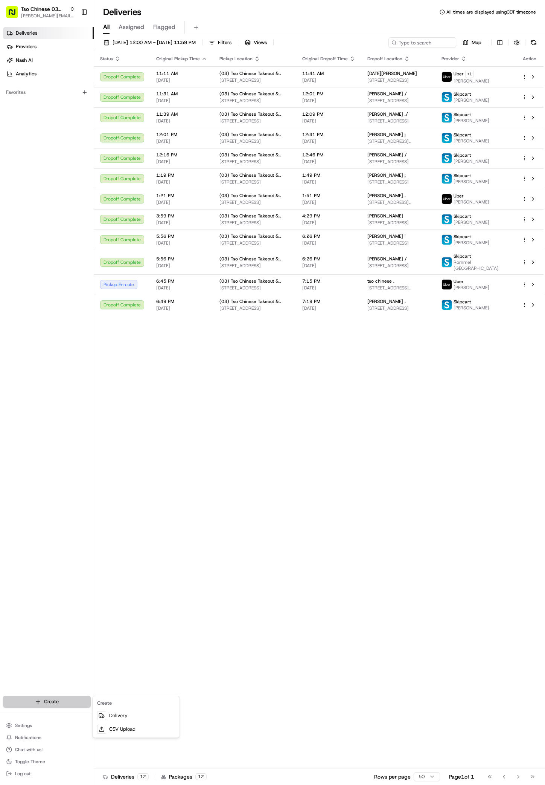
click at [35, 697] on html "Tso Chinese 03 TsoCo [PERSON_NAME][EMAIL_ADDRESS][DOMAIN_NAME] Toggle Sidebar D…" at bounding box center [272, 392] width 545 height 785
click at [132, 714] on link "Delivery" at bounding box center [136, 715] width 84 height 14
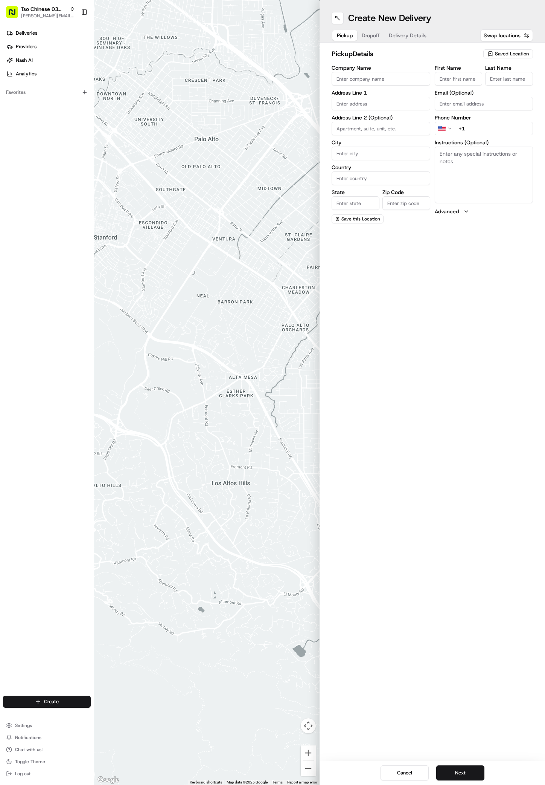
click at [492, 57] on div "Saved Location" at bounding box center [509, 53] width 50 height 9
click at [502, 87] on span "(03) Tso Chinese Takeout & Delivery TsoCo (03)" at bounding box center [495, 86] width 93 height 14
type input "(03) Tso Chinese Takeout & Delivery TsoCo"
type input "Ste F"
type input "Austin"
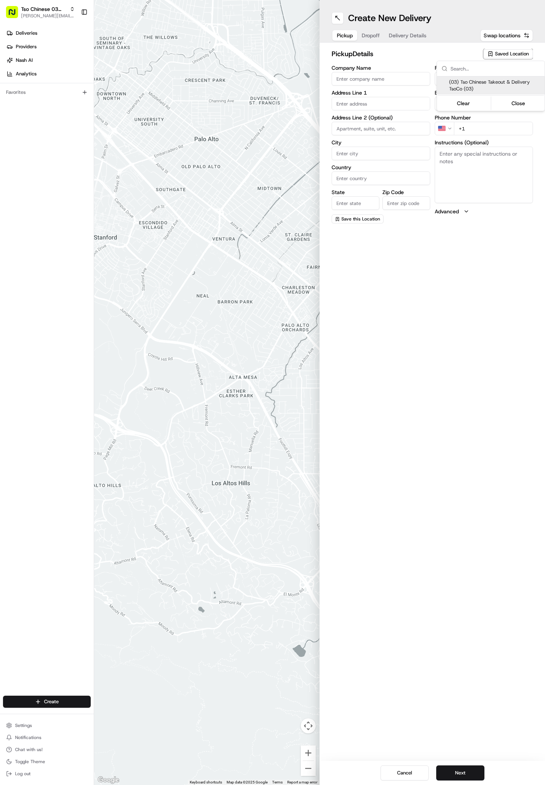
type input "US"
type input "[GEOGRAPHIC_DATA]"
type input "78704"
type input "Tso Chinese"
type input "TsoCo Manager"
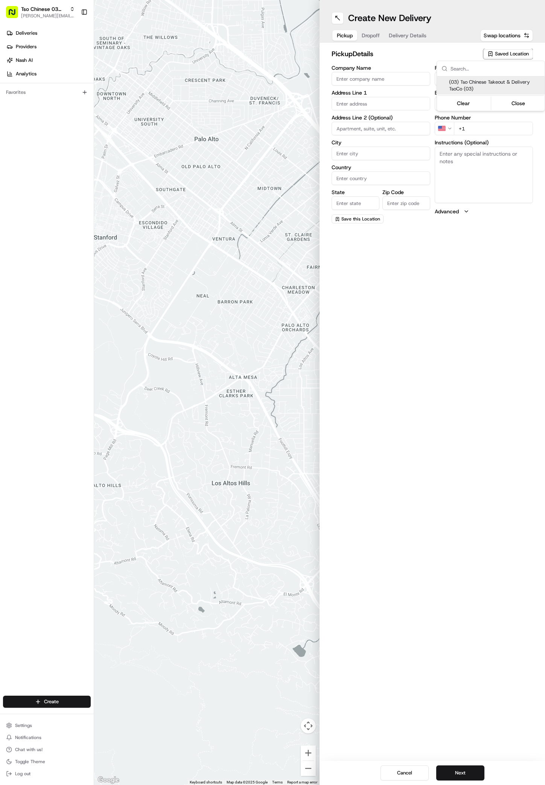
type input "[EMAIL_ADDRESS][DOMAIN_NAME]"
type input "[PHONE_NUMBER]"
type textarea "Submit a picture displaying address & food as Proof of Delivery. Envía una foto…"
type input "[STREET_ADDRESS]"
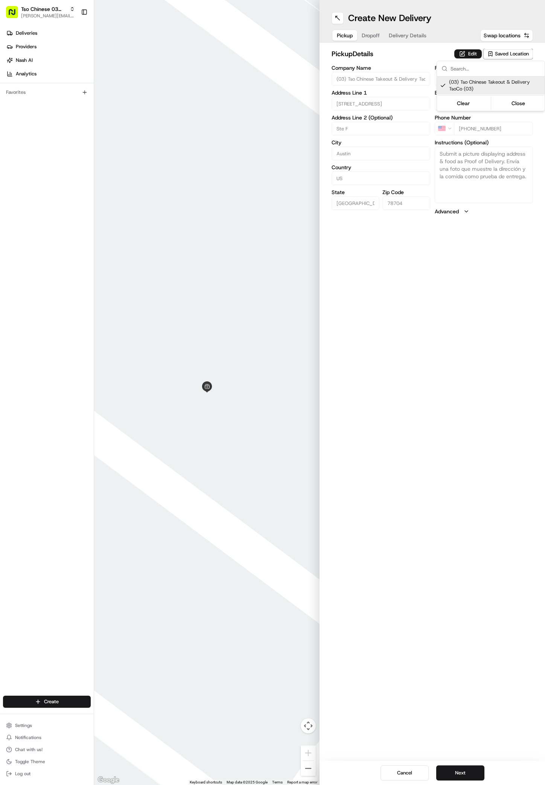
click at [444, 768] on html "Tso Chinese 03 TsoCo [PERSON_NAME][EMAIL_ADDRESS][DOMAIN_NAME] Toggle Sidebar D…" at bounding box center [272, 392] width 545 height 785
click at [444, 769] on button "Next" at bounding box center [461, 772] width 48 height 15
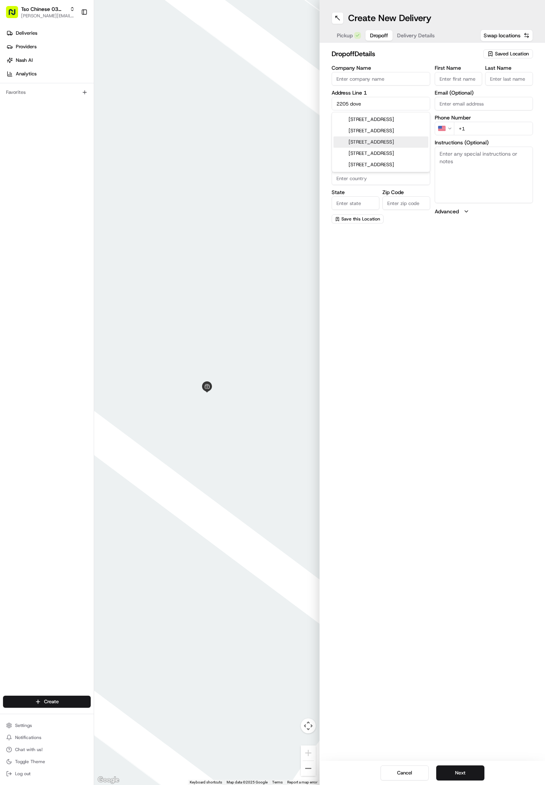
click at [386, 148] on div "2205 Dovehill Drive, Austin, TX" at bounding box center [381, 141] width 95 height 11
type input "[STREET_ADDRESS]"
type input "Austin"
type input "United States"
type input "TX"
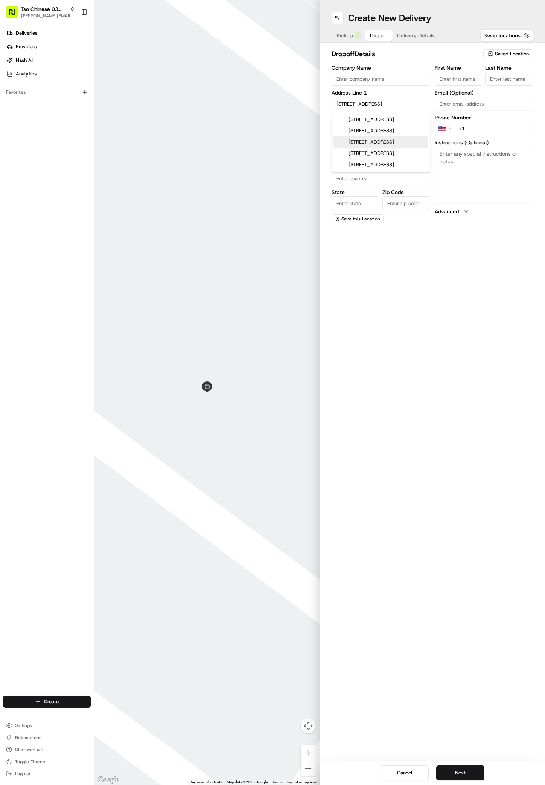
type input "78744"
type input "2205 Dovehill Drive"
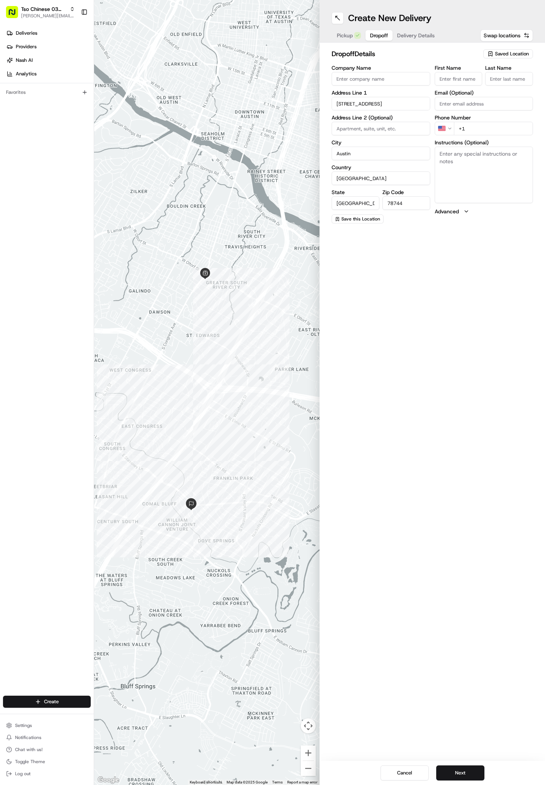
click at [446, 76] on input "First Name" at bounding box center [459, 79] width 48 height 14
paste input "Kellie Burt"
type input "Kellie Burt"
click at [505, 89] on div "First Name Kellie Burt Last Name Email (Optional) Phone Number US +1 Instructio…" at bounding box center [484, 144] width 99 height 158
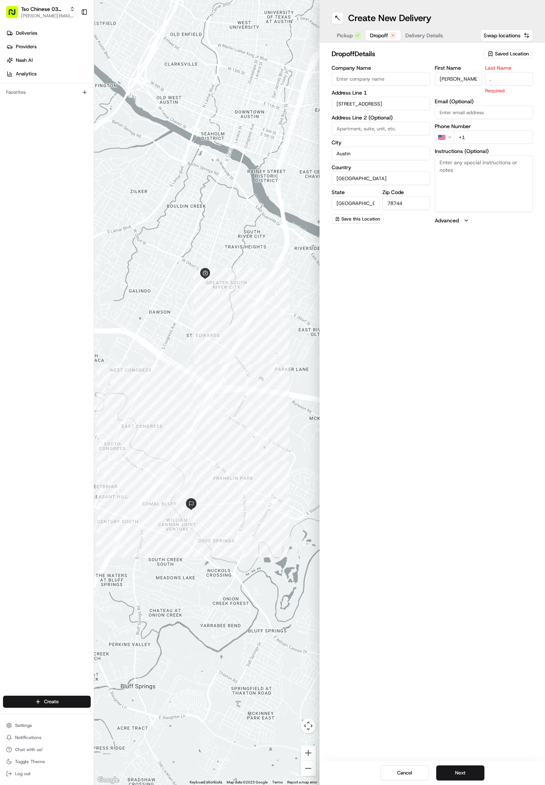
type input "."
type input "+1 678 640 7025"
click at [454, 773] on button "Next" at bounding box center [461, 772] width 48 height 15
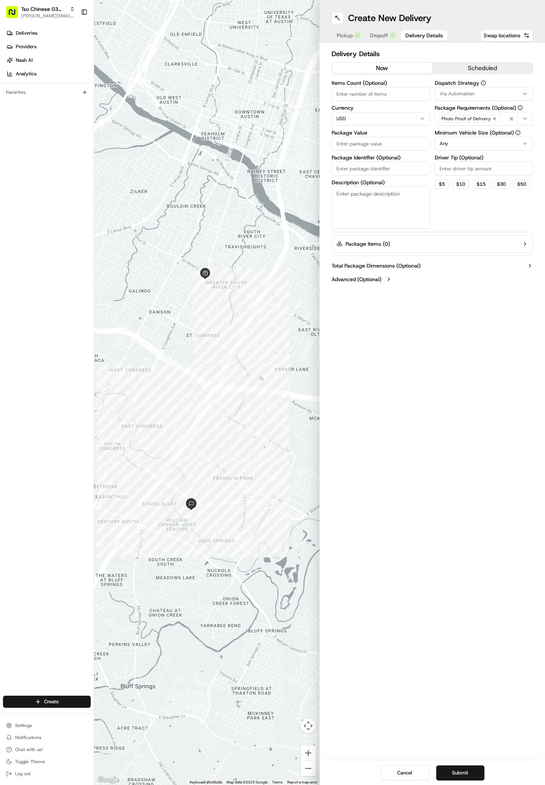
click at [455, 91] on span "Via Automation" at bounding box center [457, 93] width 35 height 7
click at [460, 134] on span "TsoCo Strategy" at bounding box center [493, 134] width 93 height 7
click at [460, 224] on html "Tso Chinese 03 TsoCo antonia@tsochinese.com Toggle Sidebar Deliveries Providers…" at bounding box center [272, 392] width 545 height 785
click at [459, 166] on input "Driver Tip (Optional)" at bounding box center [484, 169] width 99 height 14
type input "2"
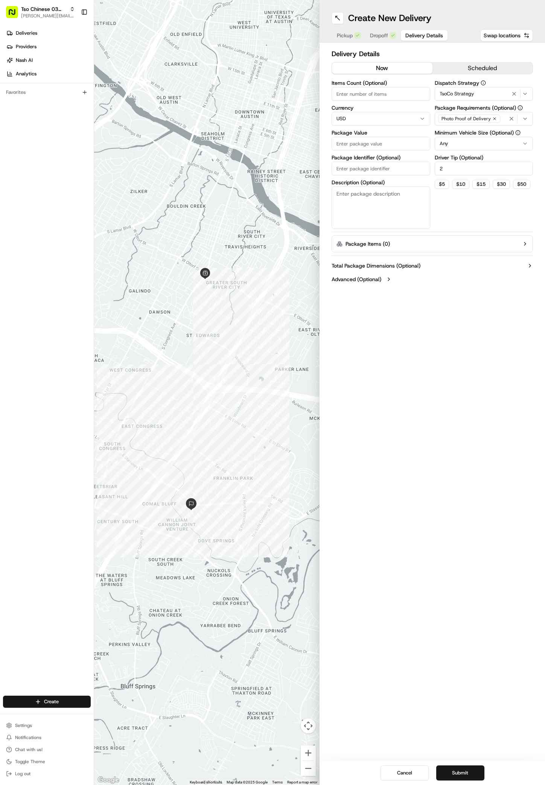
click at [386, 145] on input "Package Value" at bounding box center [381, 144] width 99 height 14
type input "43.14"
click at [364, 171] on input "Package Identifier (Optional)" at bounding box center [381, 169] width 99 height 14
paste input "GKNIK08"
type input "GKNIK08"
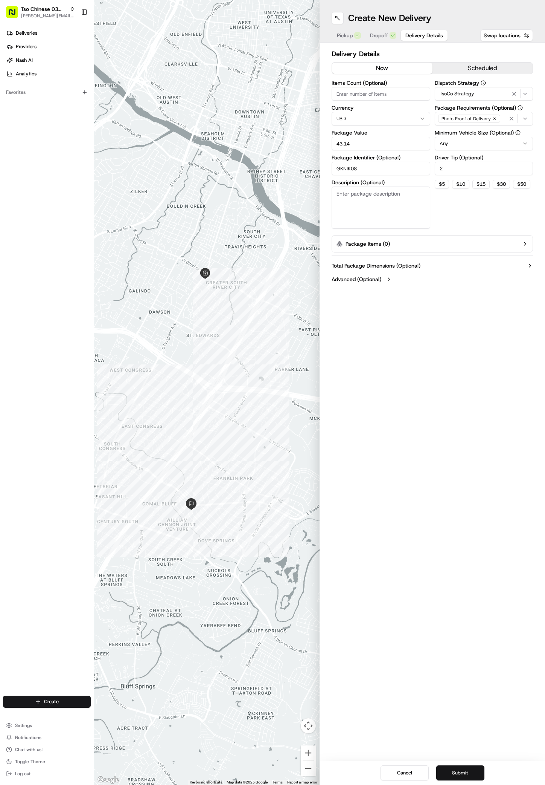
click at [446, 773] on button "Submit" at bounding box center [461, 772] width 48 height 15
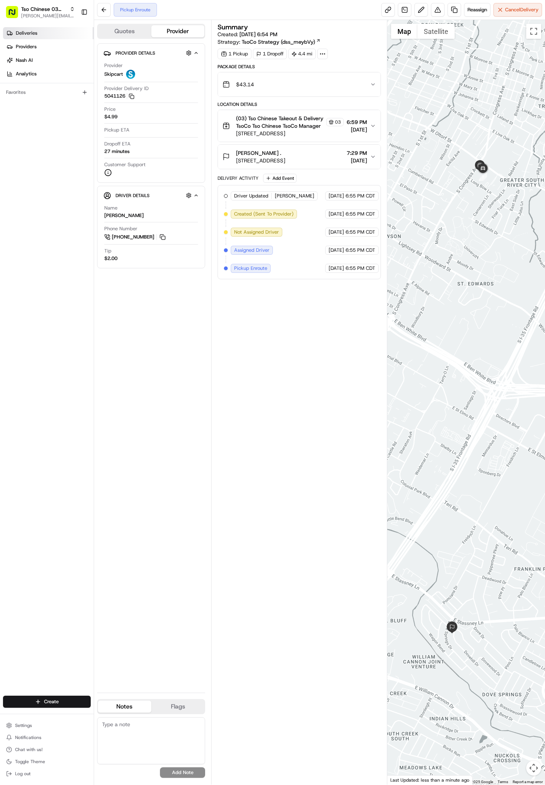
click at [24, 30] on span "Deliveries" at bounding box center [26, 33] width 21 height 7
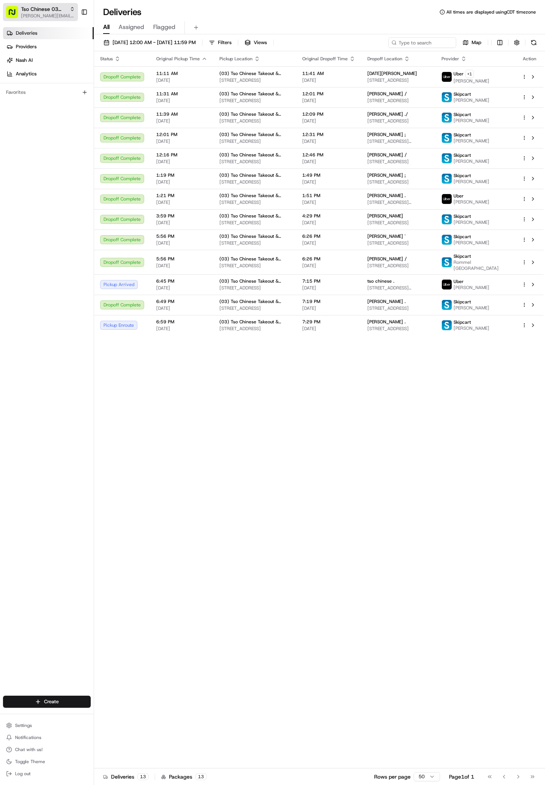
click at [38, 8] on span "Tso Chinese 03 TsoCo" at bounding box center [44, 9] width 46 height 8
click at [58, 19] on button "Tso Chinese 03 TsoCo antonia@tsochinese.com" at bounding box center [40, 12] width 75 height 18
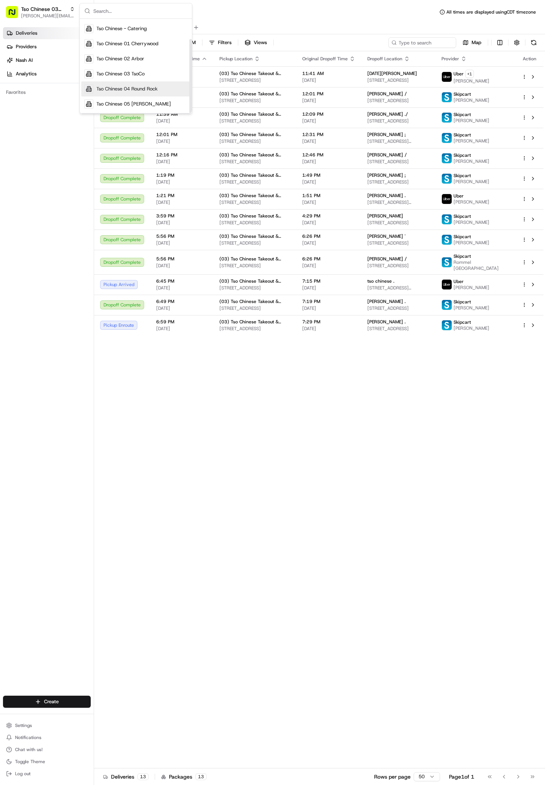
scroll to position [26, 0]
click at [140, 98] on div "Tso Chinese 05 Menchaca" at bounding box center [135, 103] width 109 height 15
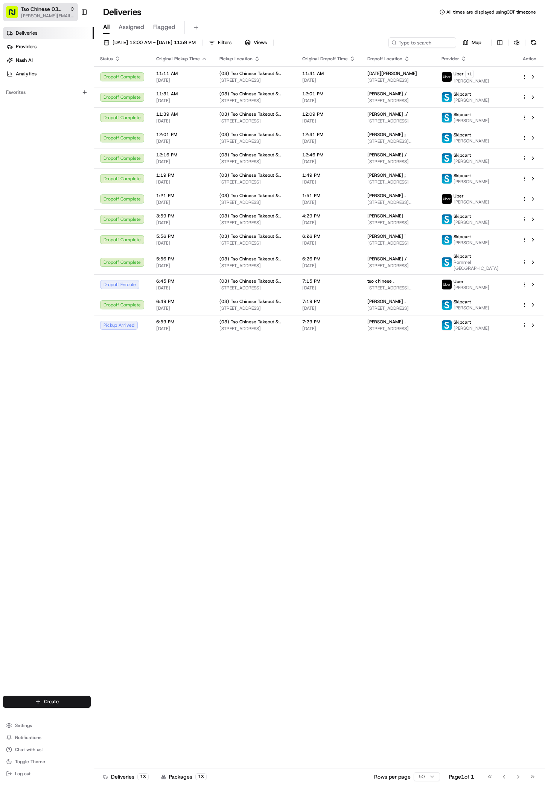
click at [42, 14] on span "[PERSON_NAME][EMAIL_ADDRESS][DOMAIN_NAME]" at bounding box center [48, 16] width 54 height 6
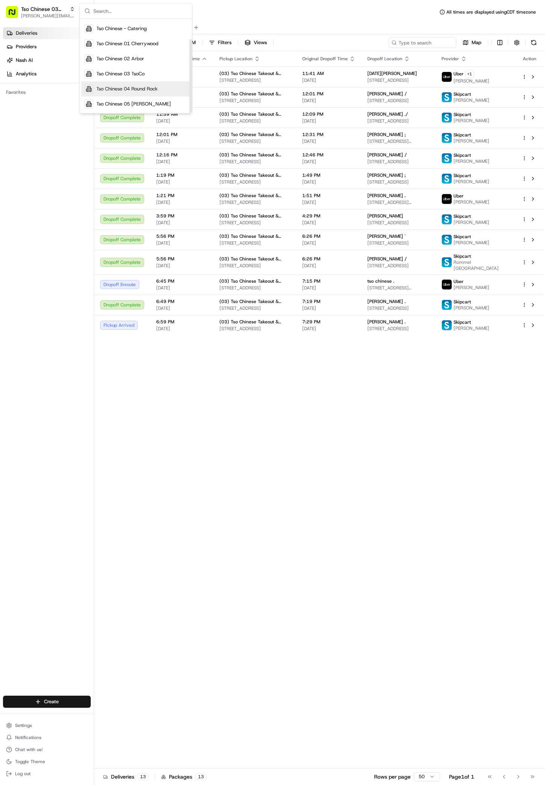
scroll to position [26, 0]
click at [140, 102] on span "Tso Chinese 05 [PERSON_NAME]" at bounding box center [133, 104] width 75 height 7
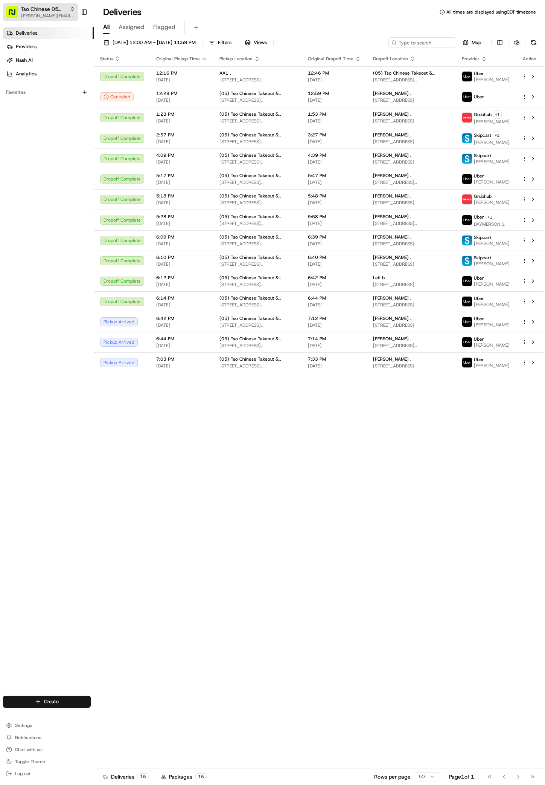
click at [53, 13] on span "[PERSON_NAME][EMAIL_ADDRESS][DOMAIN_NAME]" at bounding box center [48, 16] width 54 height 6
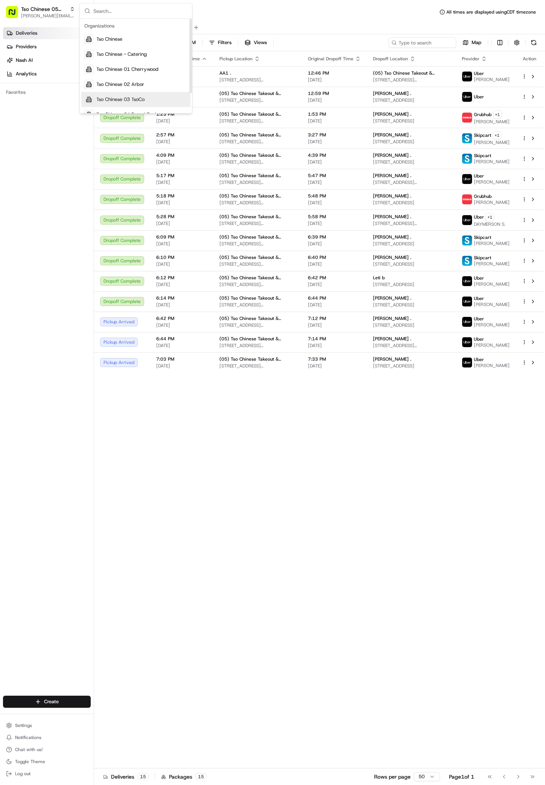
click at [140, 97] on span "Tso Chinese 03 TsoCo" at bounding box center [120, 99] width 48 height 7
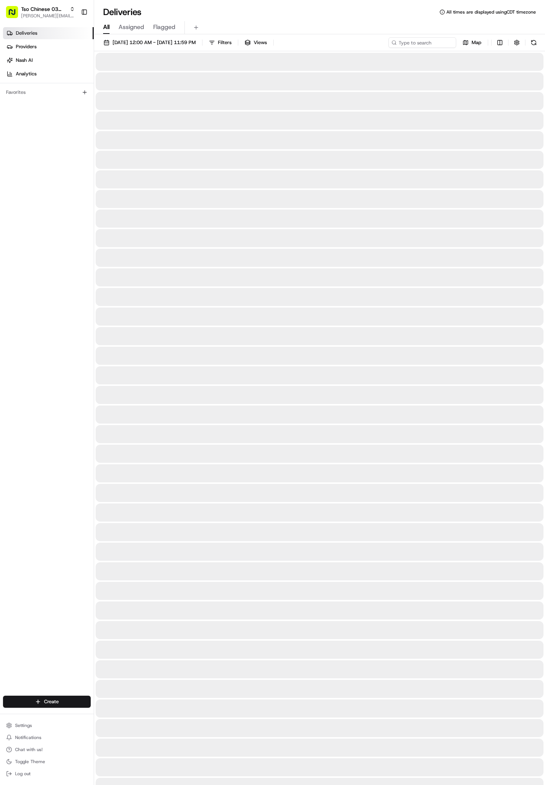
scroll to position [0, 0]
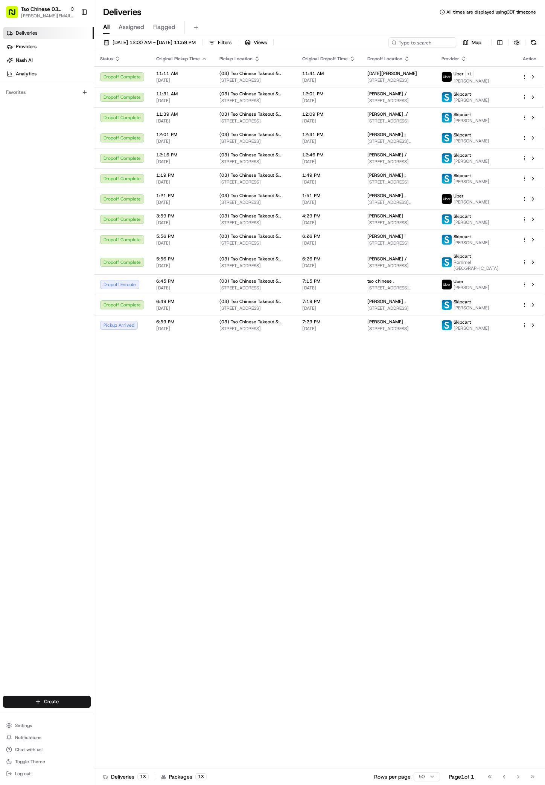
click at [58, 708] on div "Create" at bounding box center [47, 701] width 94 height 18
click at [58, 706] on html "Tso Chinese 03 TsoCo [PERSON_NAME][EMAIL_ADDRESS][DOMAIN_NAME] Toggle Sidebar D…" at bounding box center [272, 392] width 545 height 785
click at [119, 721] on link "Delivery" at bounding box center [136, 715] width 84 height 14
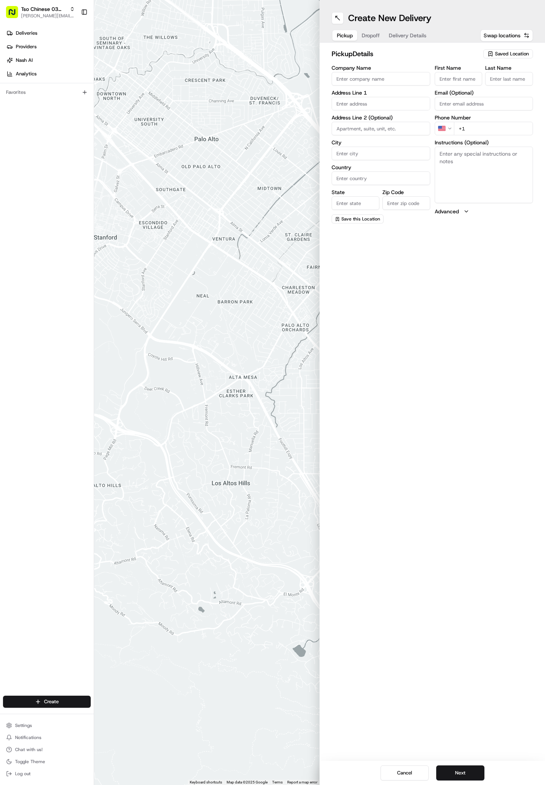
click at [506, 54] on span "Saved Location" at bounding box center [512, 53] width 34 height 7
click at [516, 85] on span "(03) Tso Chinese Takeout & Delivery TsoCo (03)" at bounding box center [495, 86] width 93 height 14
type input "(03) Tso Chinese Takeout & Delivery TsoCo"
type input "Ste F"
type input "Austin"
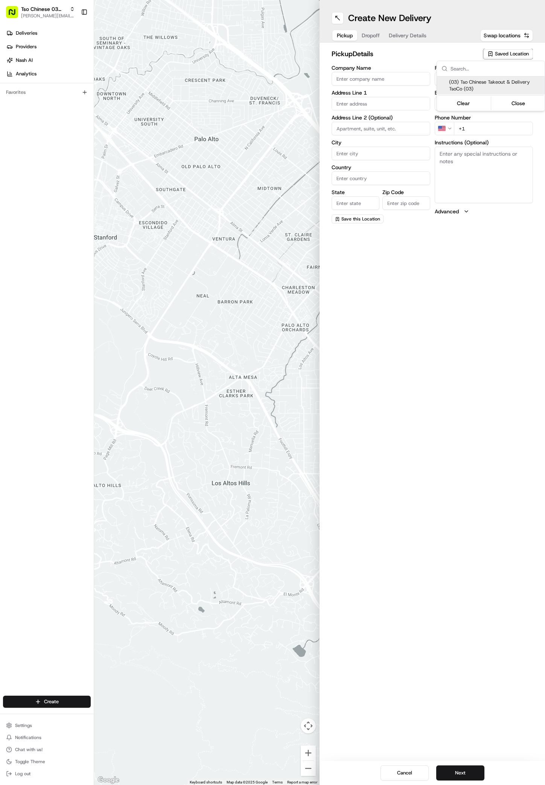
type input "US"
type input "[GEOGRAPHIC_DATA]"
type input "78704"
type input "Tso Chinese"
type input "TsoCo Manager"
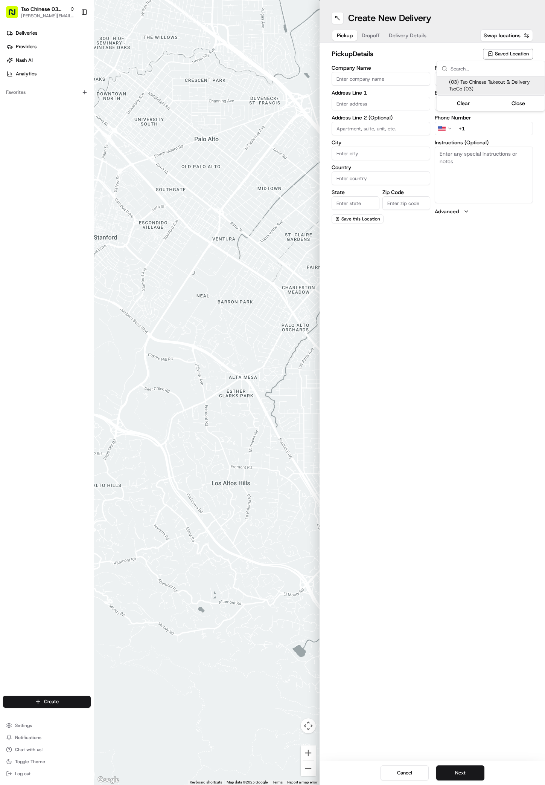
type input "[EMAIL_ADDRESS][DOMAIN_NAME]"
type input "[PHONE_NUMBER]"
type textarea "Submit a picture displaying address & food as Proof of Delivery. Envía una foto…"
type input "[STREET_ADDRESS]"
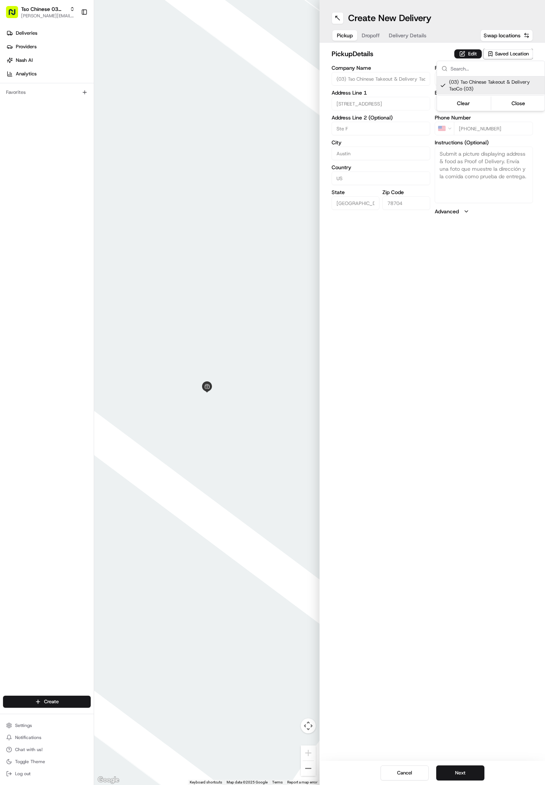
click at [460, 780] on html "Tso Chinese 03 TsoCo [PERSON_NAME][EMAIL_ADDRESS][DOMAIN_NAME] Toggle Sidebar D…" at bounding box center [272, 392] width 545 height 785
click at [460, 774] on button "Next" at bounding box center [461, 772] width 48 height 15
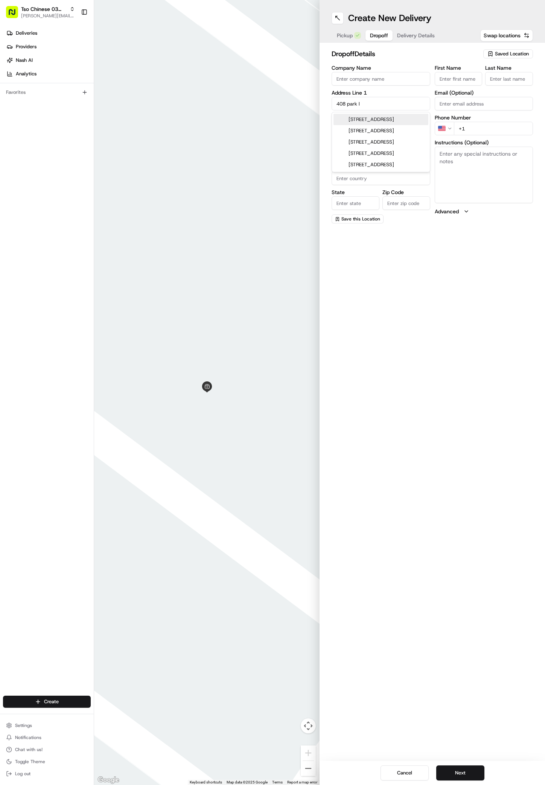
click at [391, 118] on div "[STREET_ADDRESS]" at bounding box center [381, 119] width 95 height 11
type input "[STREET_ADDRESS]"
type input "Austin"
type input "[GEOGRAPHIC_DATA]"
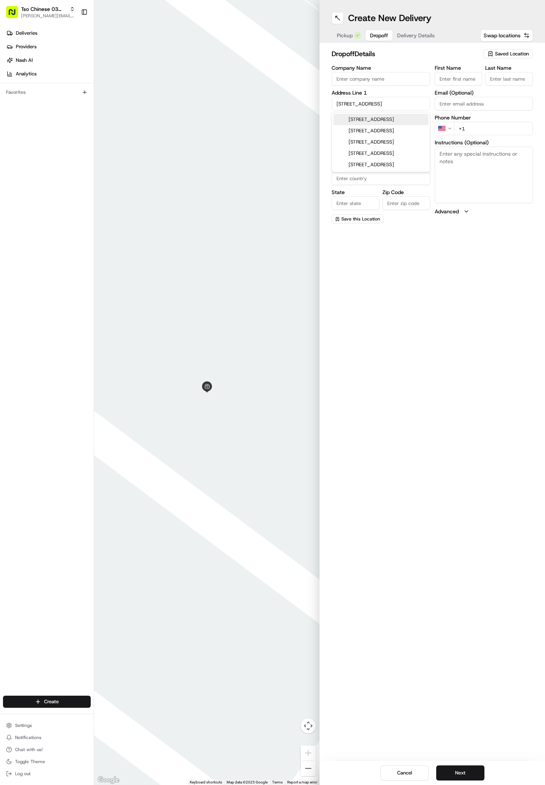
type input "78704"
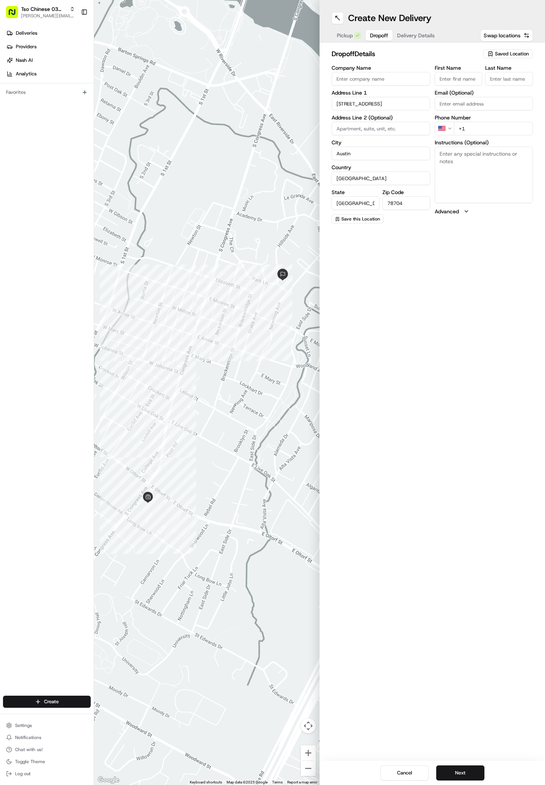
click at [449, 79] on input "First Name" at bounding box center [459, 79] width 48 height 14
paste input "[PERSON_NAME]"
type input "[PERSON_NAME]"
type input "."
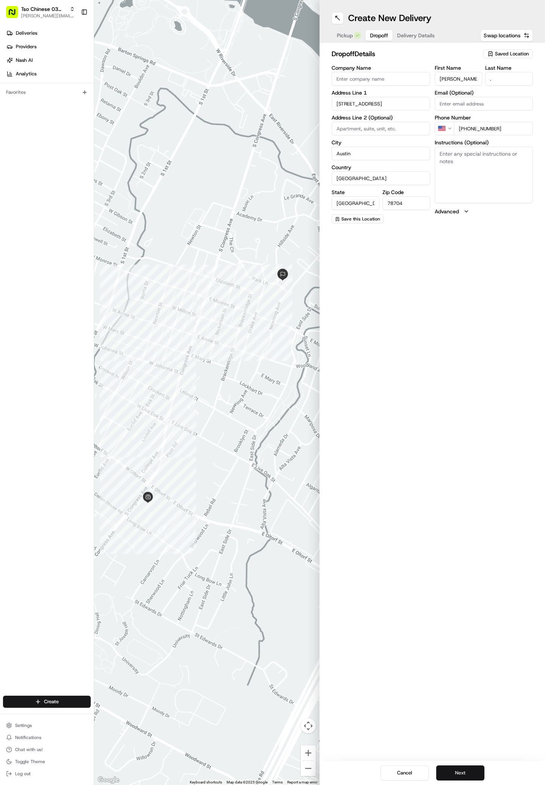
type input "[PHONE_NUMBER]"
click at [445, 774] on button "Next" at bounding box center [461, 772] width 48 height 15
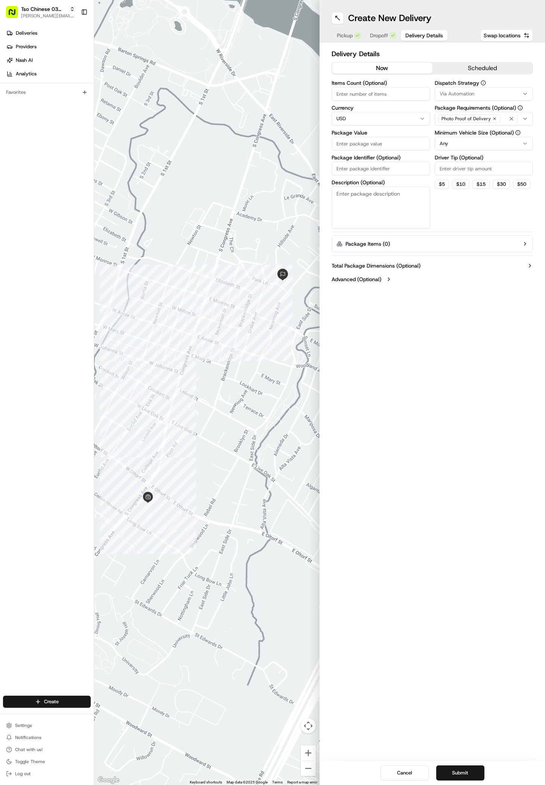
click at [481, 92] on div "Via Automation" at bounding box center [484, 93] width 95 height 7
click at [450, 134] on span "TsoCo Strategy" at bounding box center [493, 134] width 93 height 7
click at [430, 280] on html "Tso Chinese 03 TsoCo [PERSON_NAME][EMAIL_ADDRESS][DOMAIN_NAME] Toggle Sidebar D…" at bounding box center [272, 392] width 545 height 785
click at [457, 167] on input "Driver Tip (Optional)" at bounding box center [484, 169] width 99 height 14
type input "2"
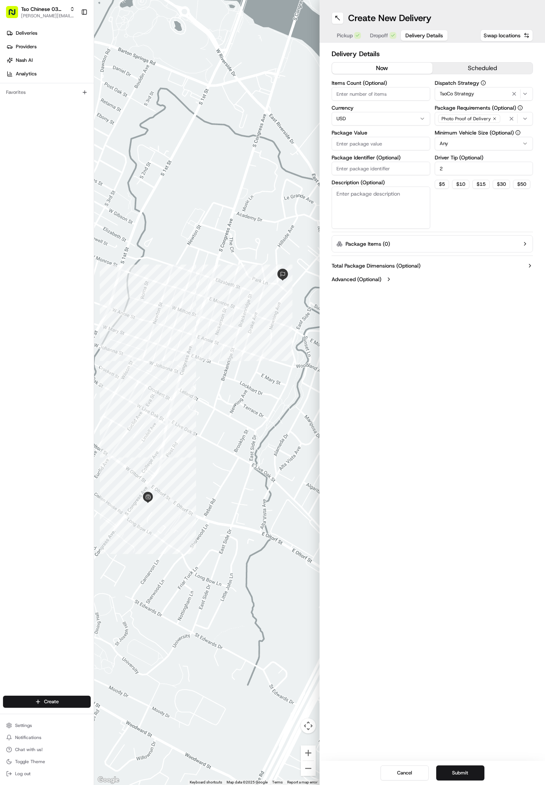
click at [377, 150] on input "Package Value" at bounding box center [381, 144] width 99 height 14
type input "52.88"
click at [389, 173] on input "Package Identifier (Optional)" at bounding box center [381, 169] width 99 height 14
paste input "AL8UOD2"
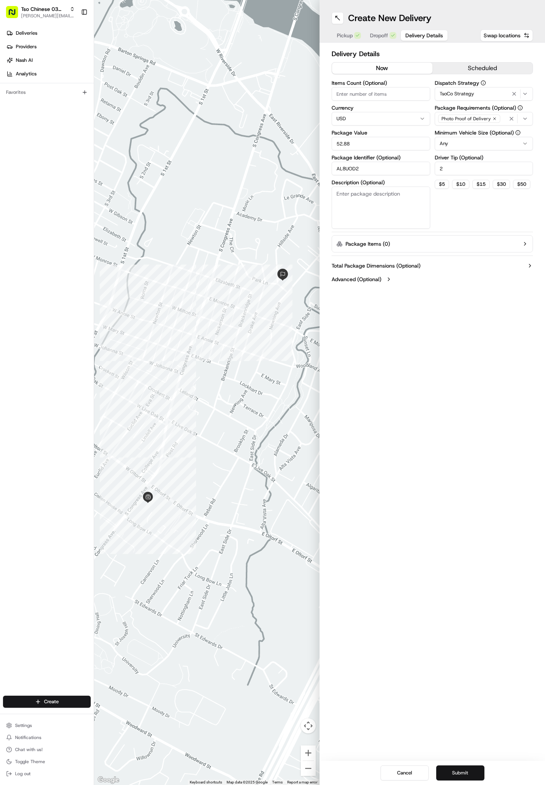
type input "AL8UOD2"
click at [470, 774] on button "Submit" at bounding box center [461, 772] width 48 height 15
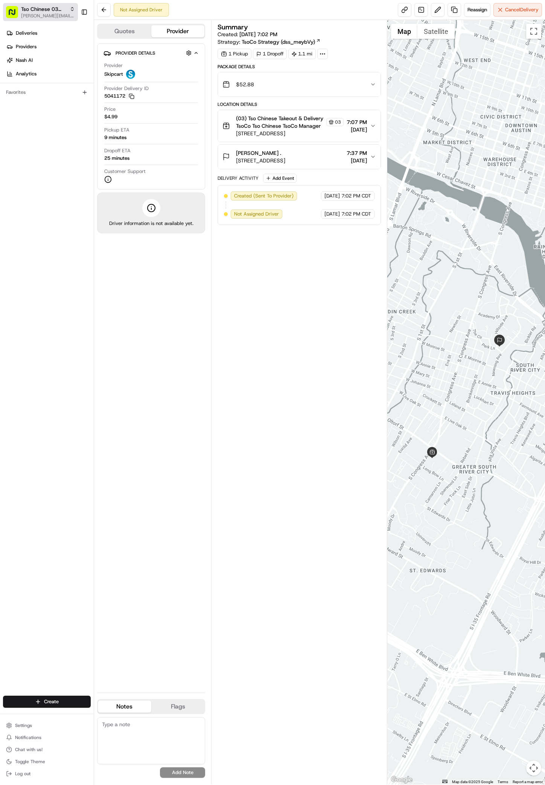
click at [55, 6] on span "Tso Chinese 03 TsoCo" at bounding box center [44, 9] width 46 height 8
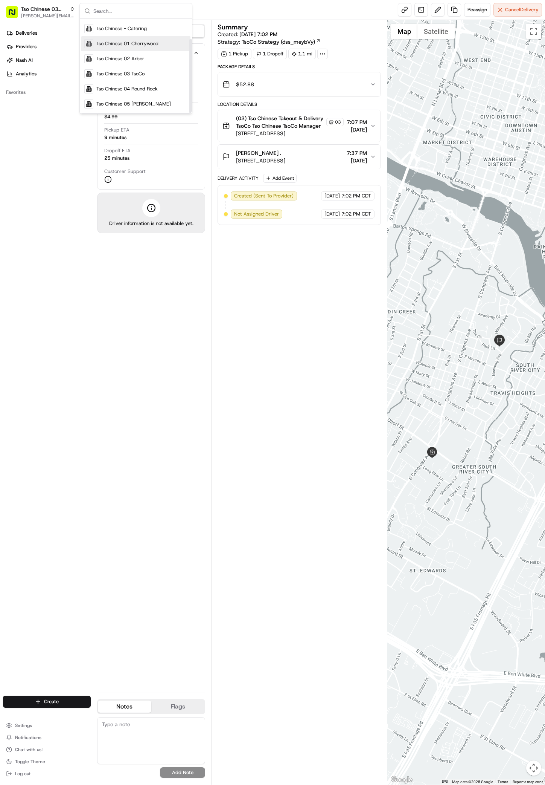
scroll to position [26, 0]
click at [151, 98] on div "Tso Chinese 05 [PERSON_NAME]" at bounding box center [135, 103] width 109 height 15
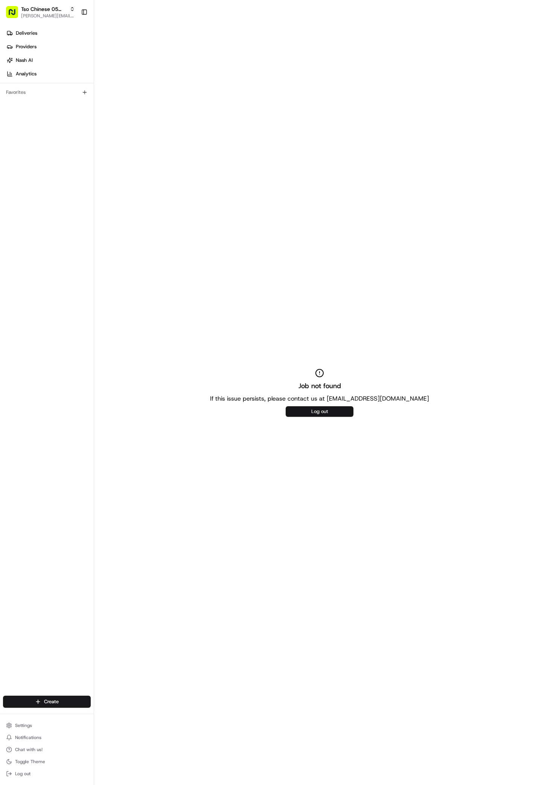
click at [311, 413] on button "Log out" at bounding box center [320, 411] width 68 height 11
